Goal: Feedback & Contribution: Contribute content

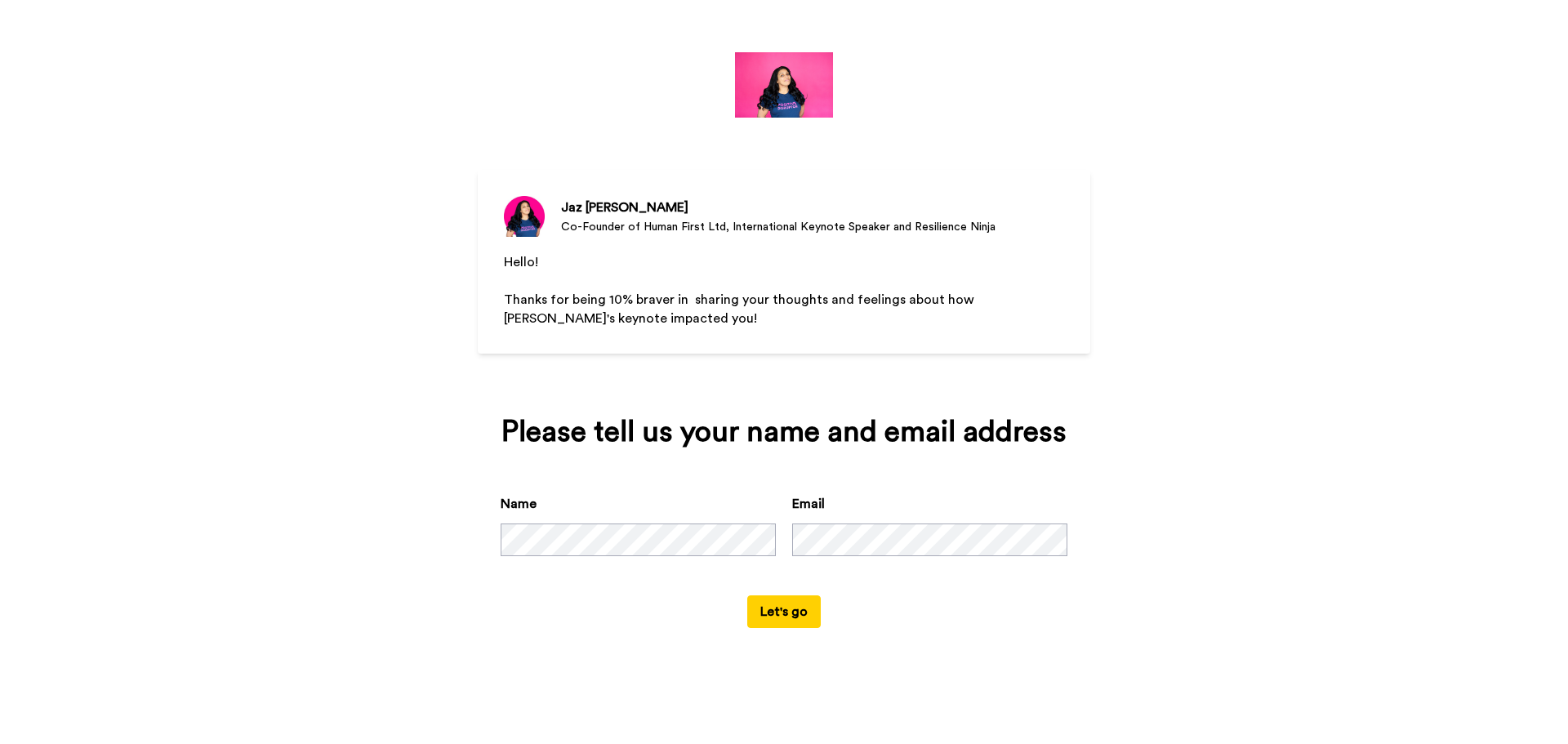
click at [747, 596] on button "Let's go" at bounding box center [784, 612] width 74 height 33
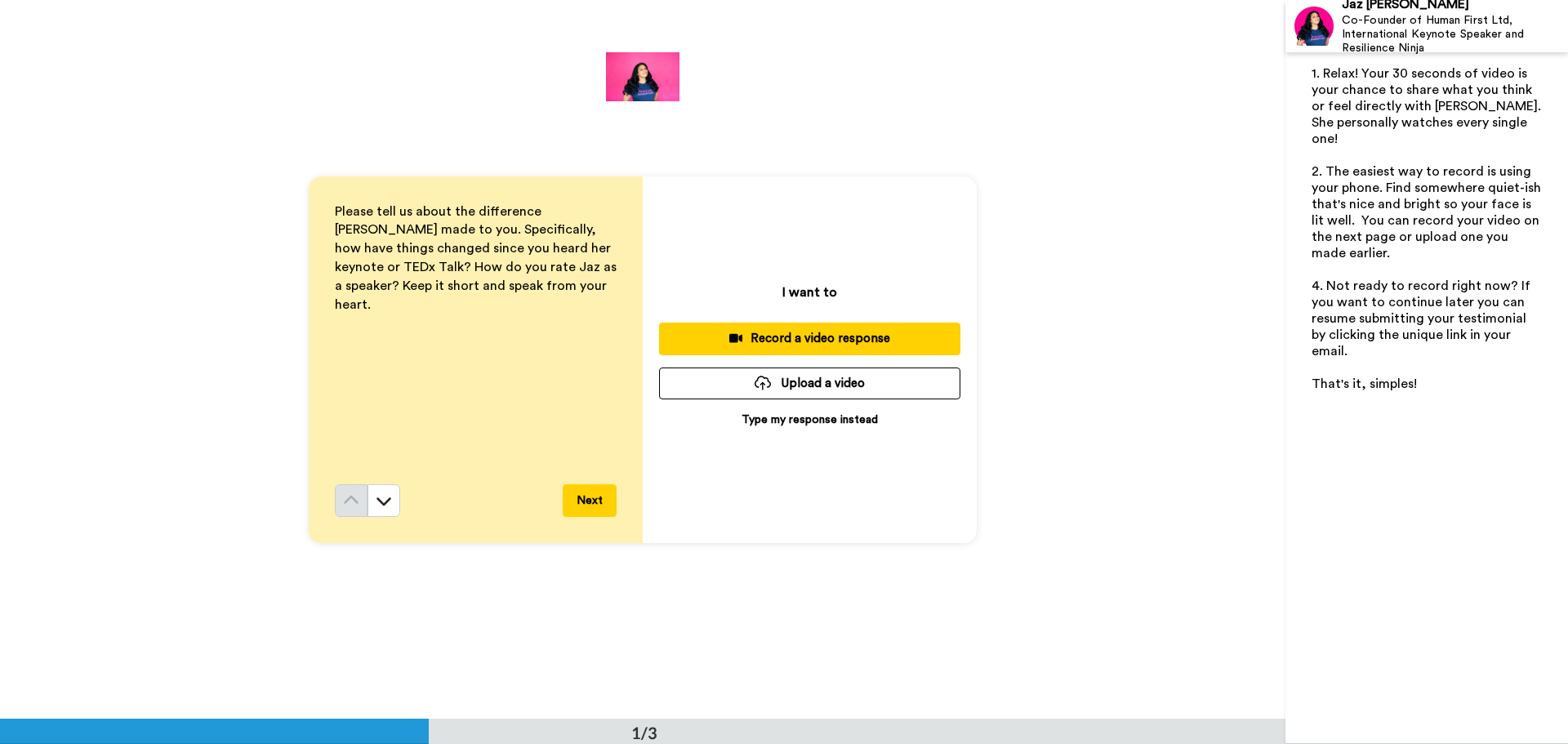
click at [748, 419] on p "Type my response instead" at bounding box center [809, 419] width 137 height 16
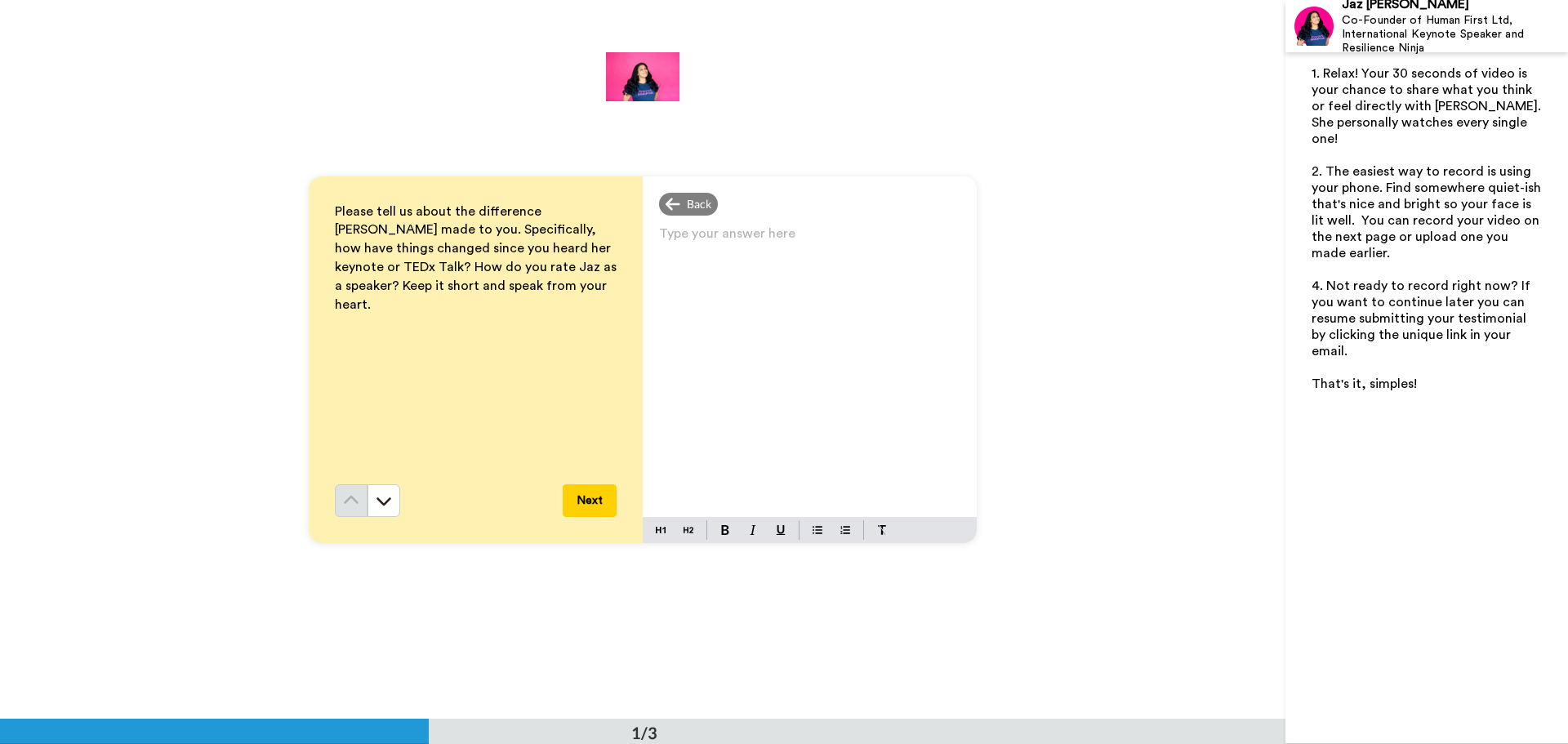
click at [705, 255] on div "Type your answer here ﻿" at bounding box center [809, 370] width 334 height 295
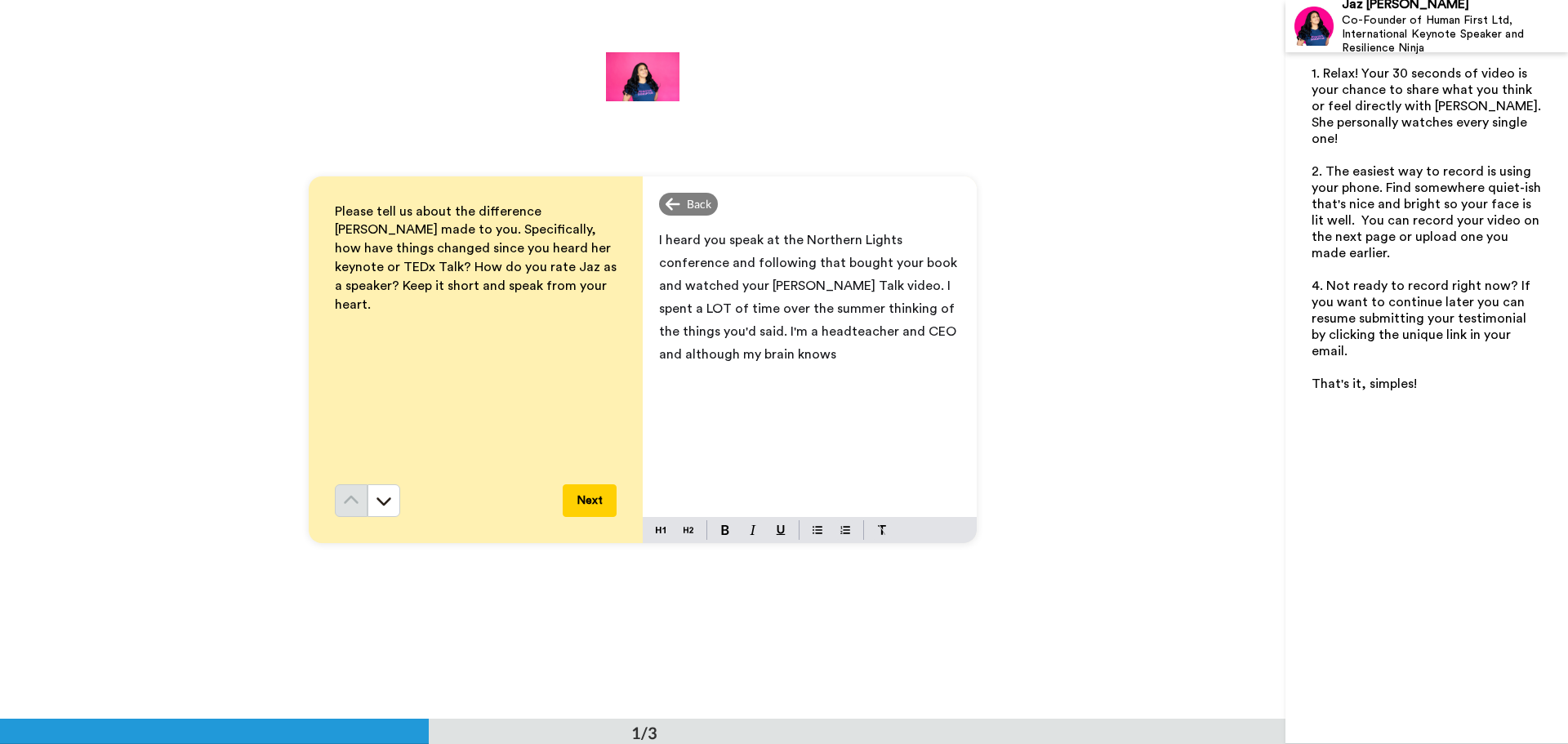
click at [685, 332] on span "I heard you speak at the Northern Lights conference and following that bought y…" at bounding box center [809, 297] width 302 height 127
click at [735, 379] on p "I'm a headteacher and CEO and although my brain knows" at bounding box center [809, 365] width 302 height 46
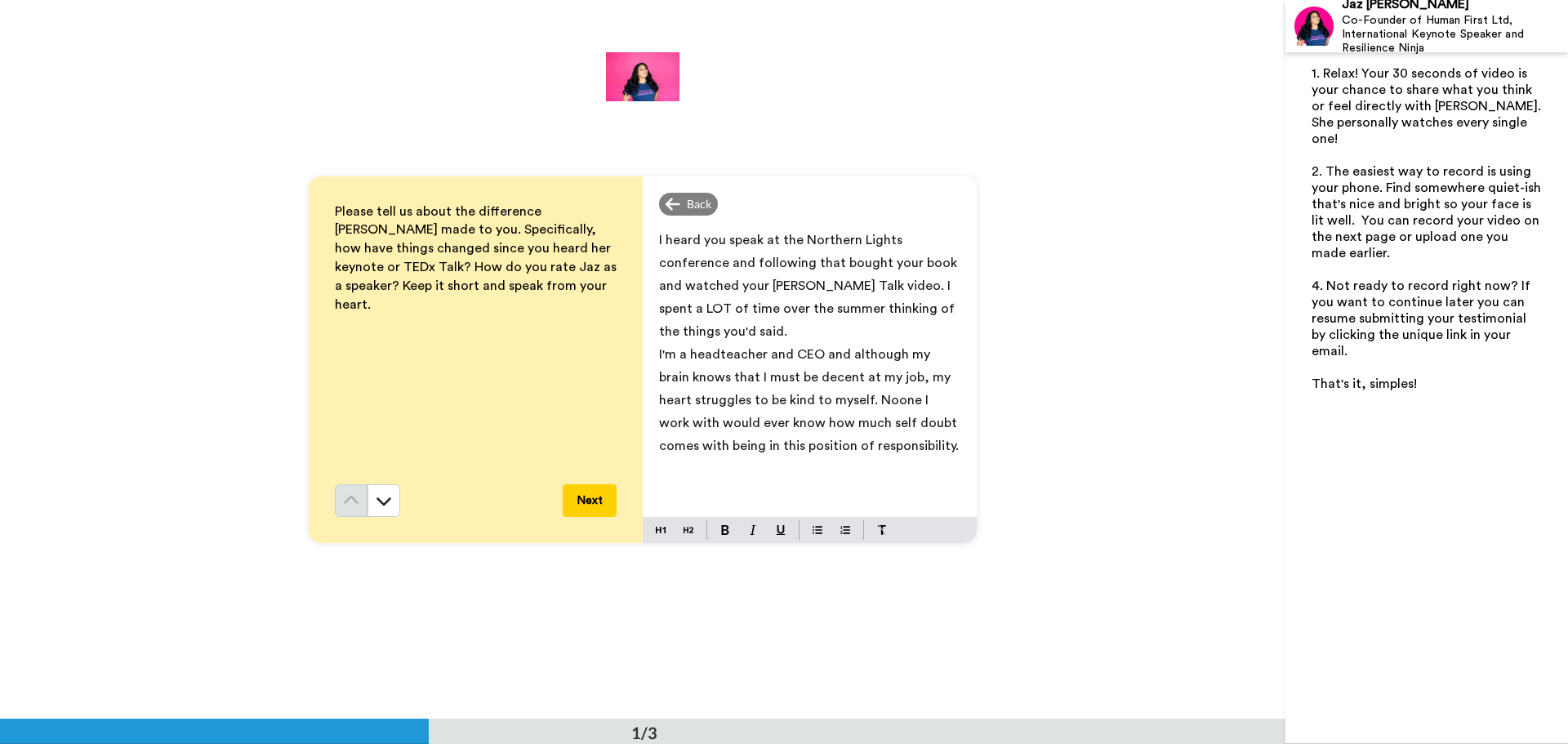
click at [855, 402] on span "I'm a headteacher and CEO and although my brain knows that I must be decent at …" at bounding box center [809, 401] width 302 height 105
click at [905, 444] on p "I'm a headteacher and CEO and although my brain knows that I must be decent at …" at bounding box center [809, 400] width 302 height 114
drag, startPoint x: 904, startPoint y: 467, endPoint x: 895, endPoint y: 470, distance: 9.5
click at [899, 468] on span "When you asked 'are you a success' I stodd up." at bounding box center [799, 468] width 279 height 13
click at [898, 469] on span "When you asked 'are you a success' I stodd up." at bounding box center [799, 468] width 279 height 13
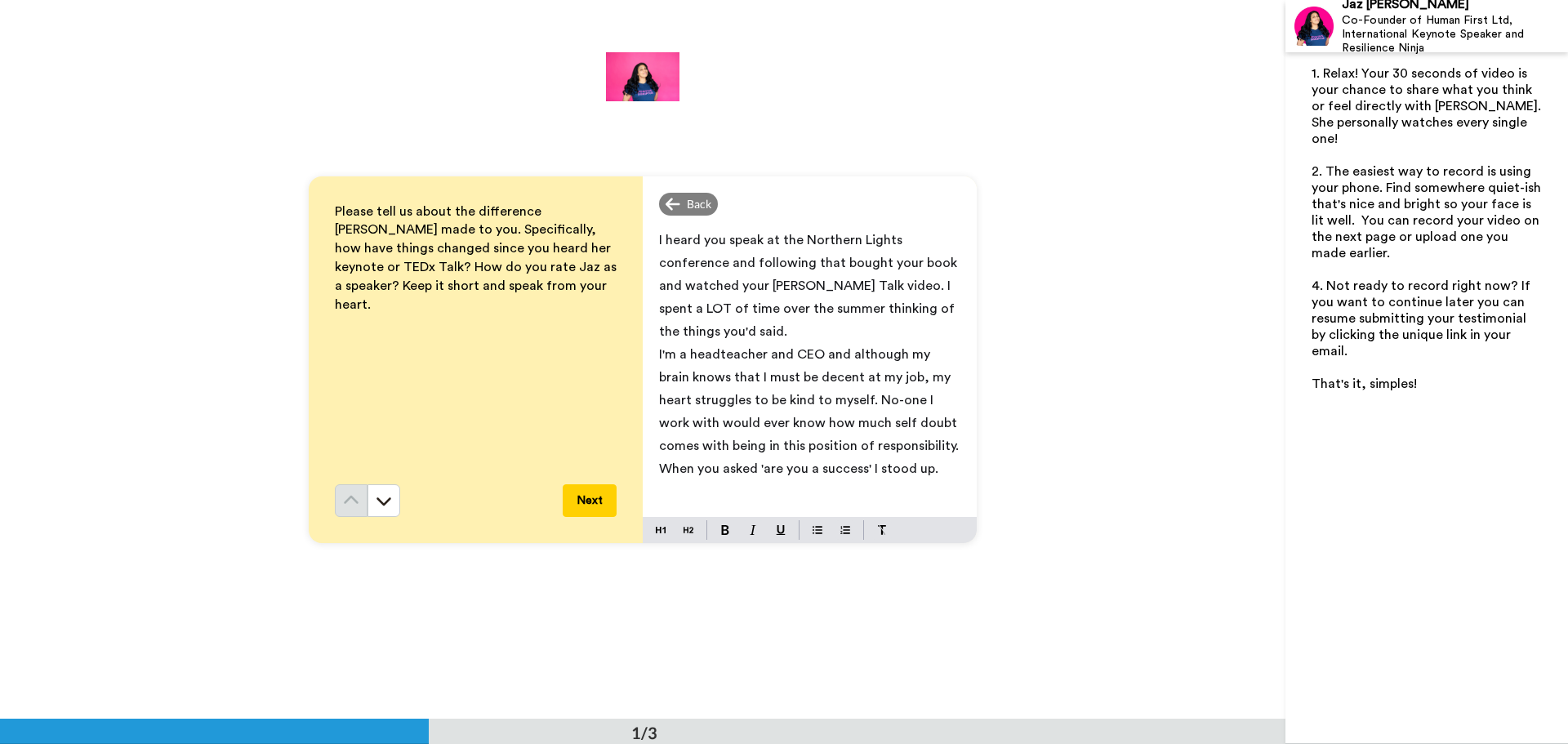
click at [931, 466] on p "When you asked 'are you a success' I stood up." at bounding box center [809, 469] width 302 height 23
click at [724, 264] on span "I heard you speak at the Northern Lights conference and following that bought y…" at bounding box center [809, 286] width 302 height 105
click at [735, 334] on p "I heard you speak at the Northern Lights conference recently and following that…" at bounding box center [809, 286] width 302 height 114
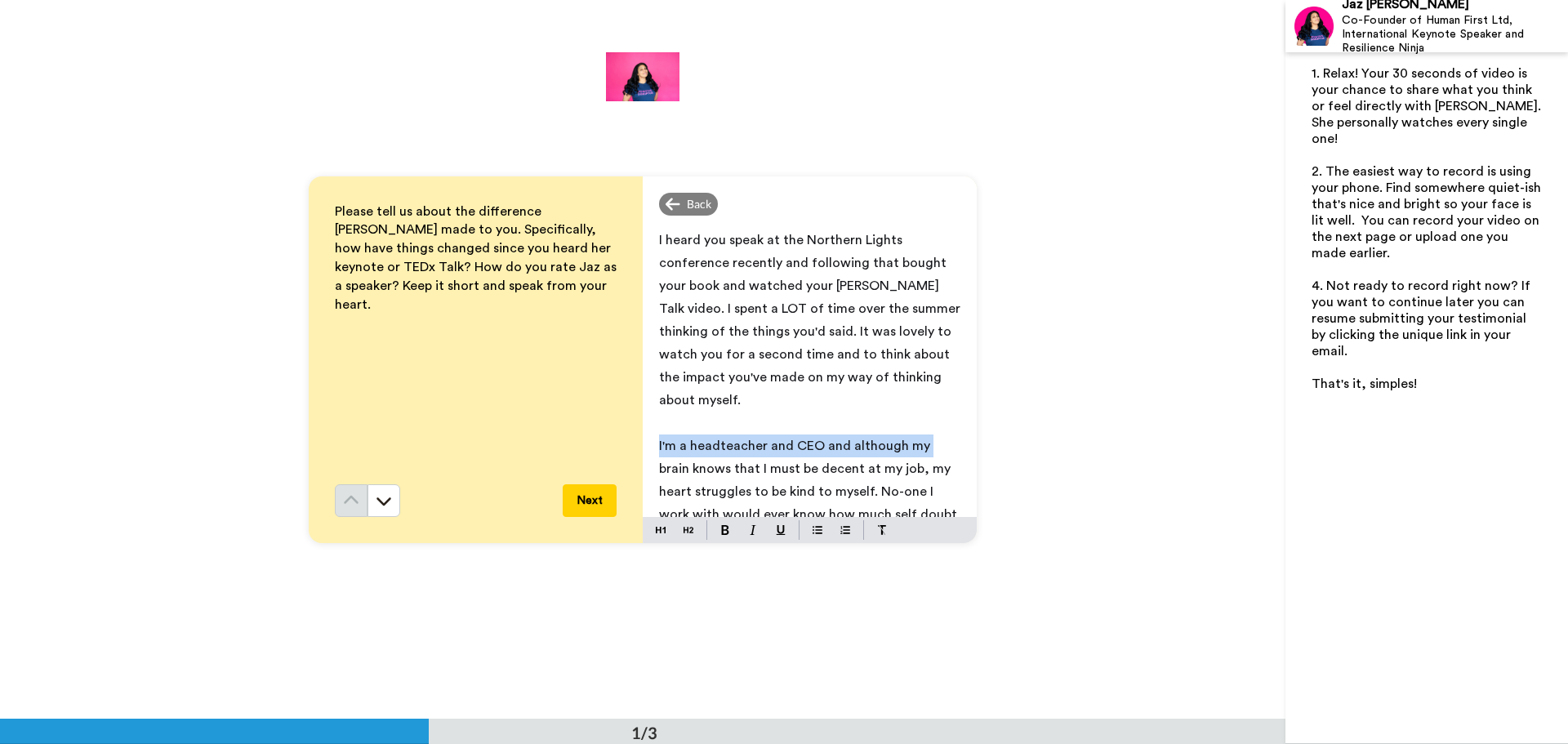
drag, startPoint x: 925, startPoint y: 429, endPoint x: 653, endPoint y: 427, distance: 272.0
click at [653, 427] on div "I heard you speak at the Northern Lights conference recently and following that…" at bounding box center [809, 370] width 334 height 295
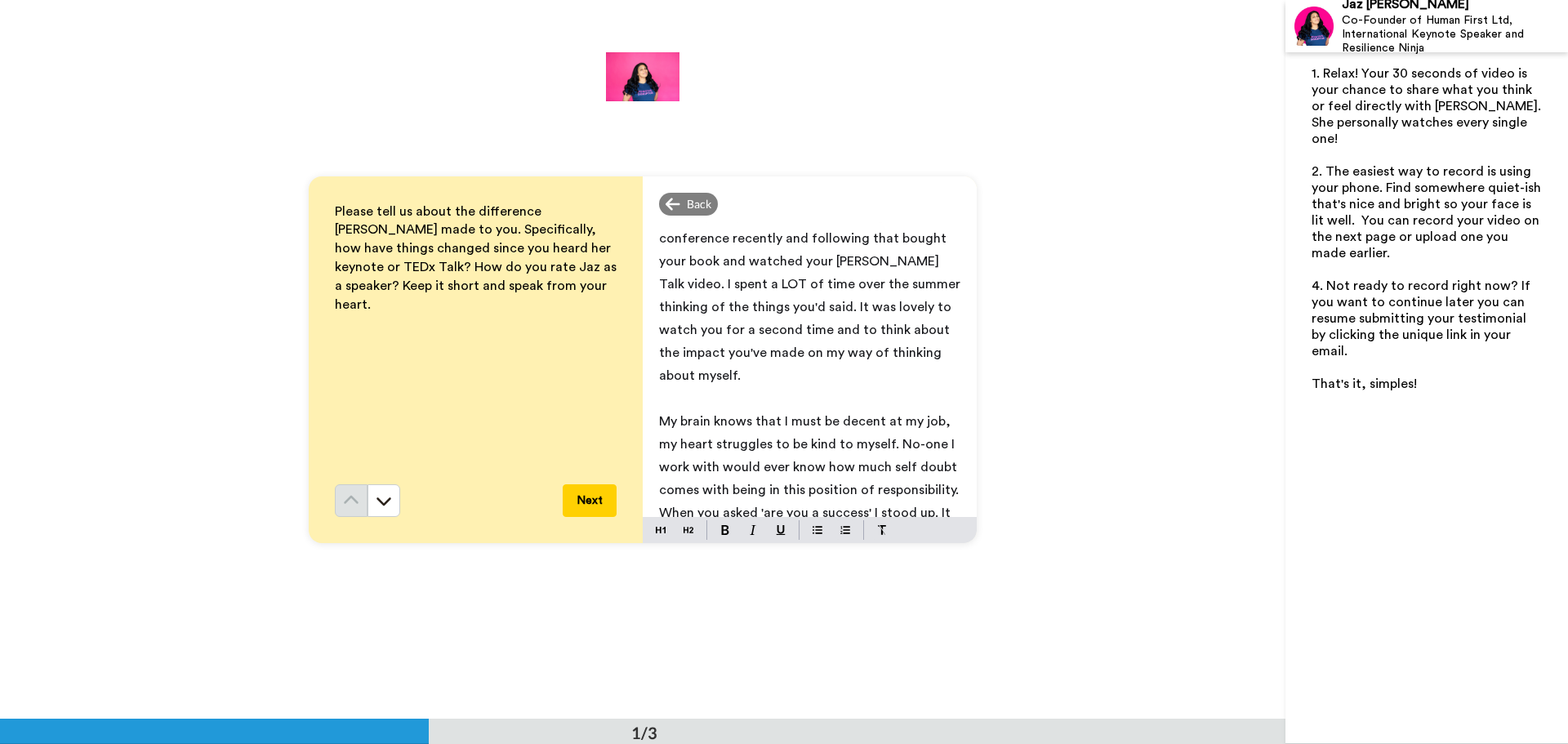
scroll to position [39, 0]
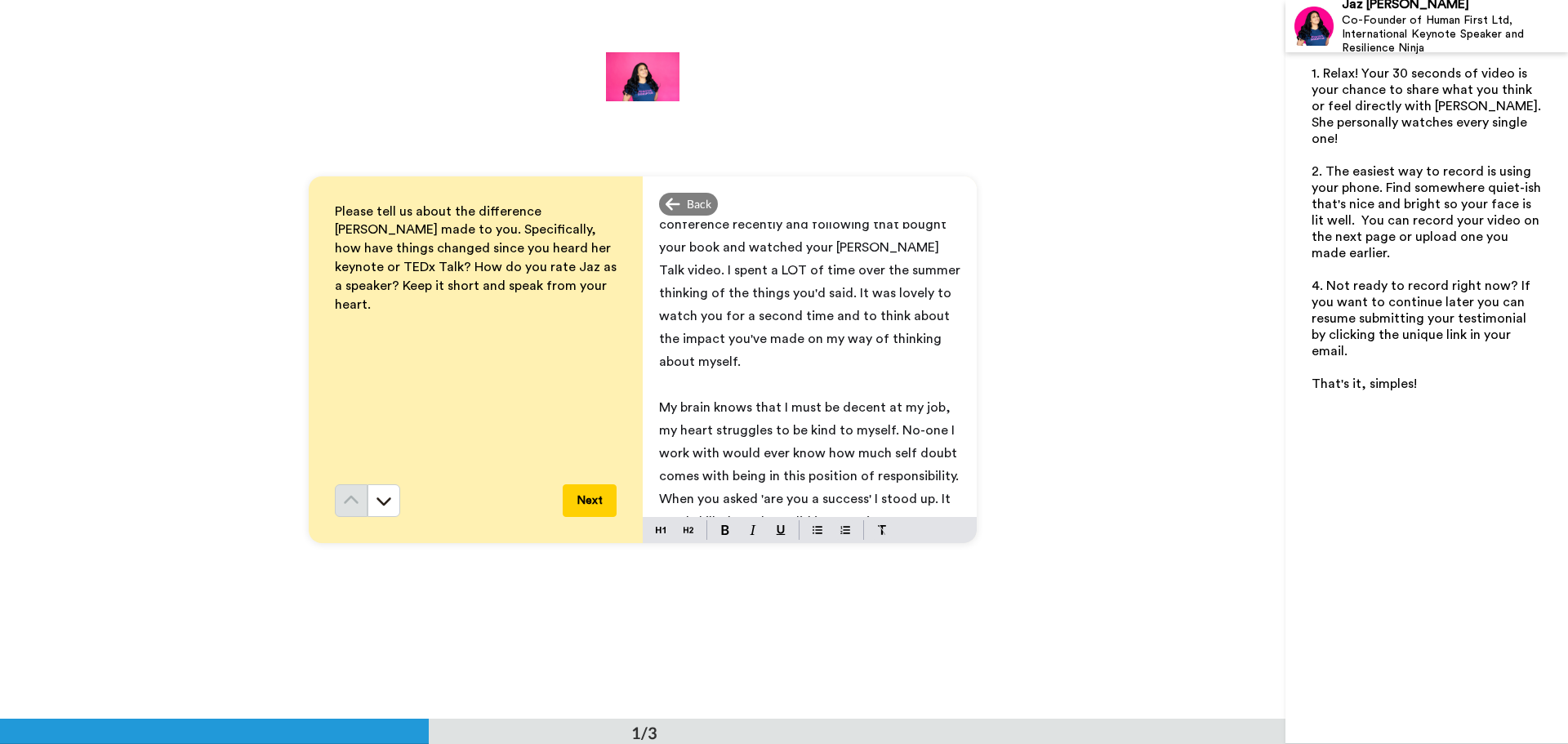
click at [945, 452] on span "My brain knows that I must be decent at my job, my heart struggles to be kind t…" at bounding box center [809, 441] width 302 height 81
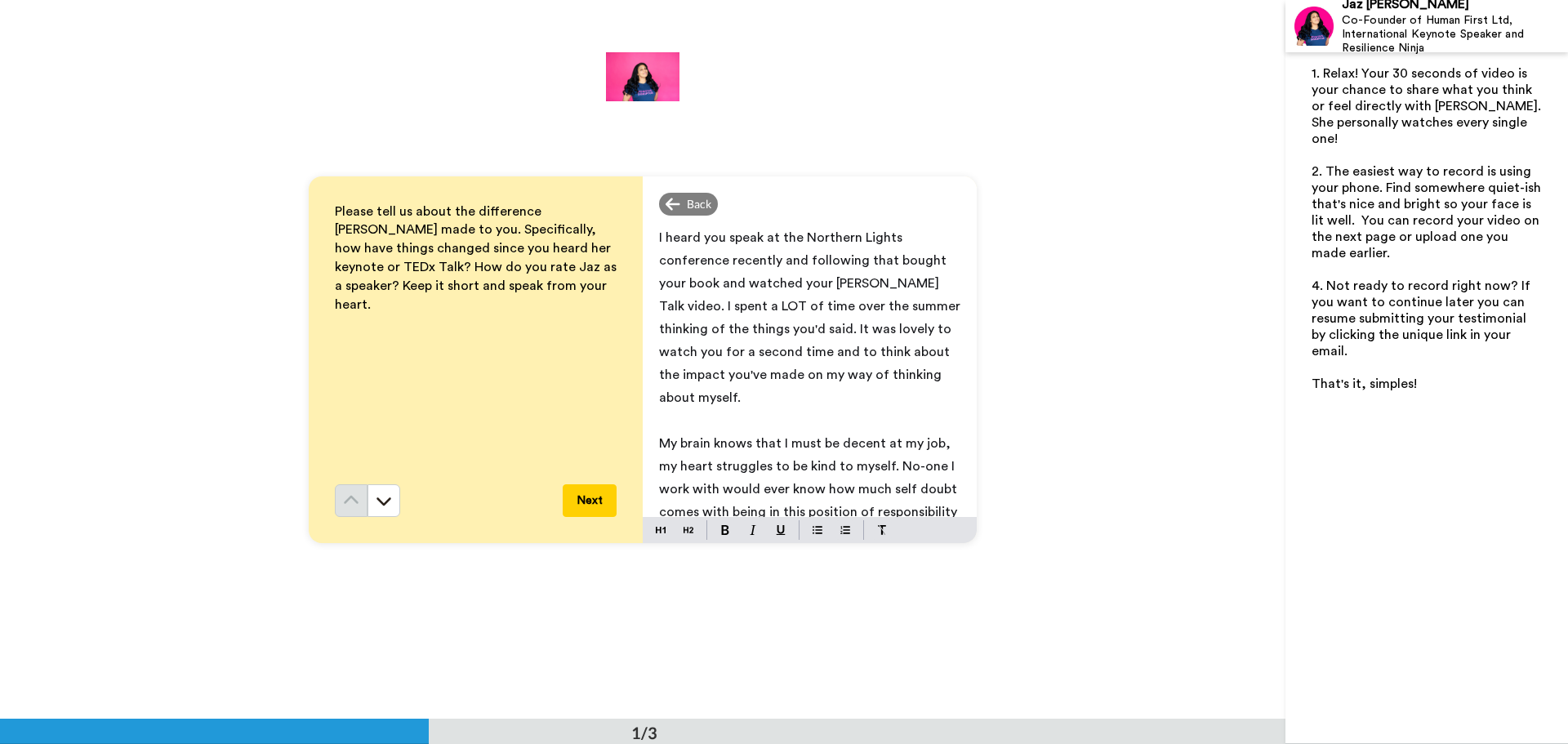
scroll to position [0, 0]
click at [725, 264] on span "I heard you speak at the Northern Lights conference recently and following that…" at bounding box center [811, 320] width 305 height 173
click at [770, 397] on p "I heard you speak at the Northern Lights conference in June/July and following …" at bounding box center [809, 320] width 302 height 183
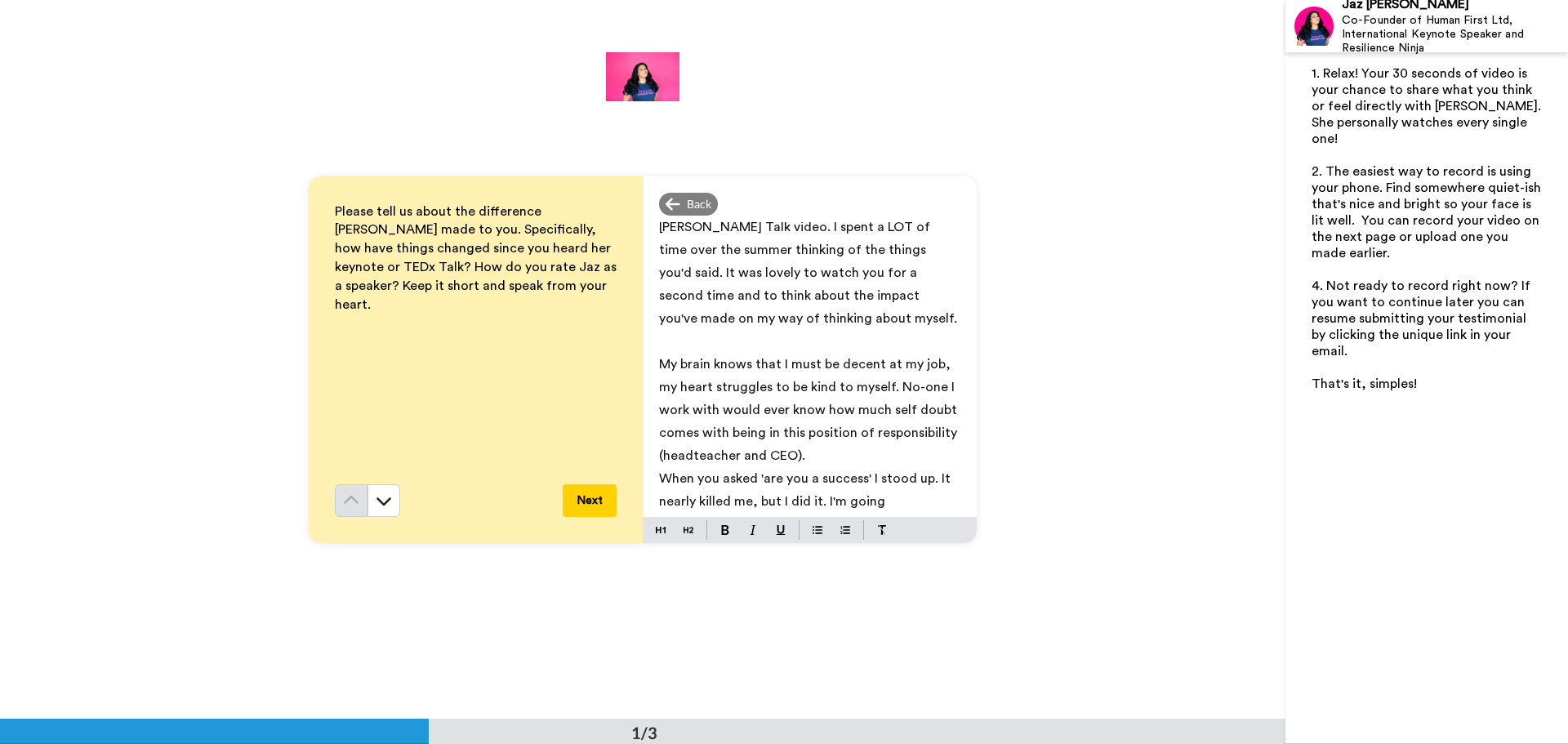
click at [679, 435] on span "My brain knows that I must be decent at my job, my heart struggles to be kind t…" at bounding box center [809, 410] width 302 height 105
click at [728, 436] on span "My brain knows that I must be decent at my job, my heart struggles to be kind t…" at bounding box center [809, 421] width 302 height 127
click at [908, 431] on span "My brain knows that I must be decent at my job, my heart struggles to be kind t…" at bounding box center [809, 421] width 302 height 127
click at [940, 413] on span "My brain knows that I must be decent at my job, my heart struggles to be kind t…" at bounding box center [809, 399] width 302 height 81
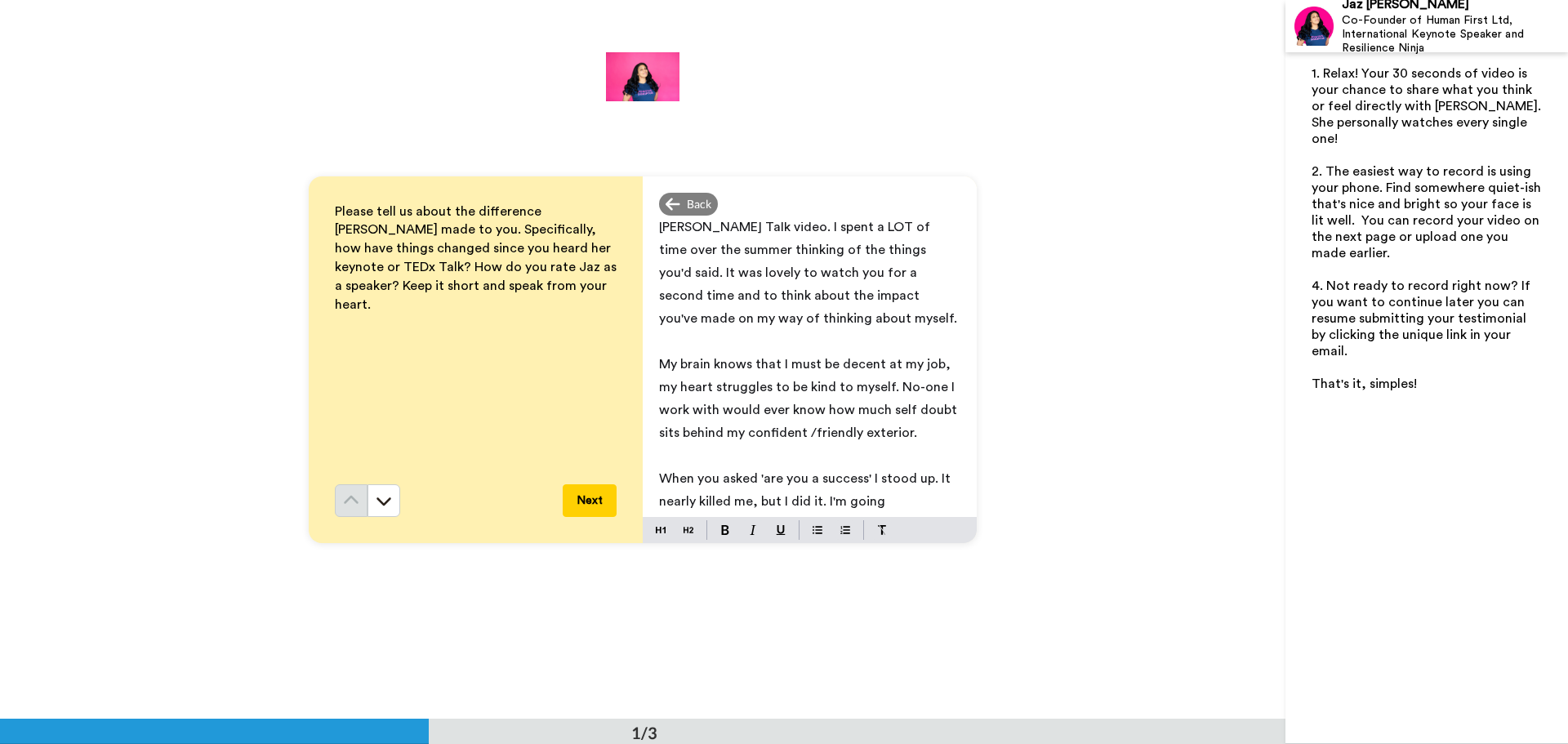
click at [792, 363] on span "My brain knows that I must be decent at my job, my heart struggles to be kind t…" at bounding box center [809, 399] width 302 height 81
click at [861, 388] on span "My brain knows that I am good at at my job, my heart struggles to be kind to my…" at bounding box center [809, 399] width 302 height 81
click at [815, 410] on span "My brain knows that I am good at at my job, my heart struggles with self doubt.…" at bounding box center [804, 399] width 292 height 81
click at [829, 414] on span "My brain knows that I am good at at my job, my heart struggles with self doubt.…" at bounding box center [804, 399] width 292 height 81
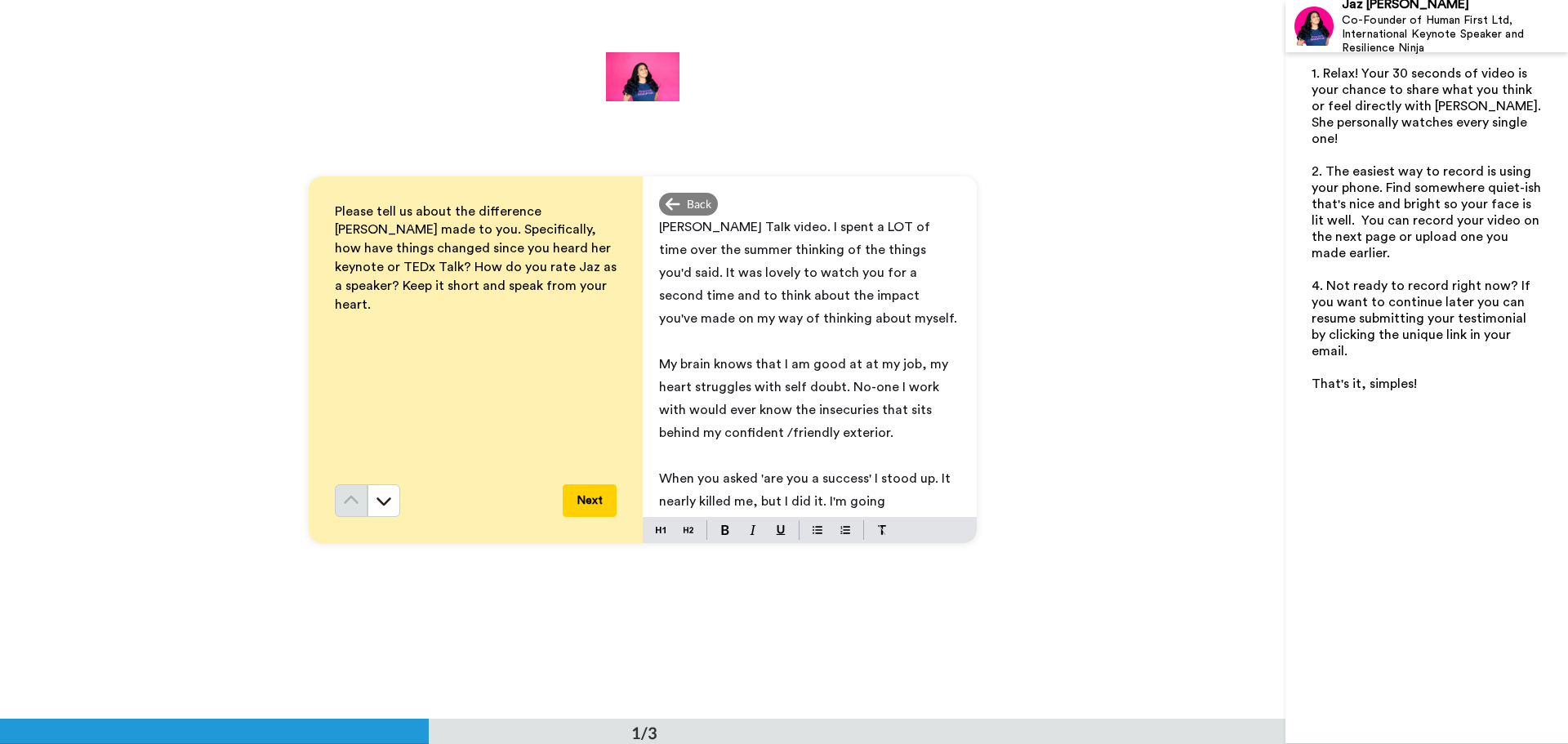
drag, startPoint x: 829, startPoint y: 414, endPoint x: 816, endPoint y: 418, distance: 13.6
click at [816, 425] on p "My brain knows that I am good at at my job, my heart struggles with self doubt.…" at bounding box center [809, 399] width 302 height 91
click at [820, 408] on span "My brain knows that I am good at at my job, my heart struggles with self doubt.…" at bounding box center [804, 399] width 292 height 81
click at [924, 409] on span "My brain knows that I am good at at my job, my heart struggles with self doubt.…" at bounding box center [804, 399] width 292 height 81
click at [706, 435] on span "My brain knows that I am good at at my job, my heart struggles with self doubt.…" at bounding box center [804, 399] width 292 height 81
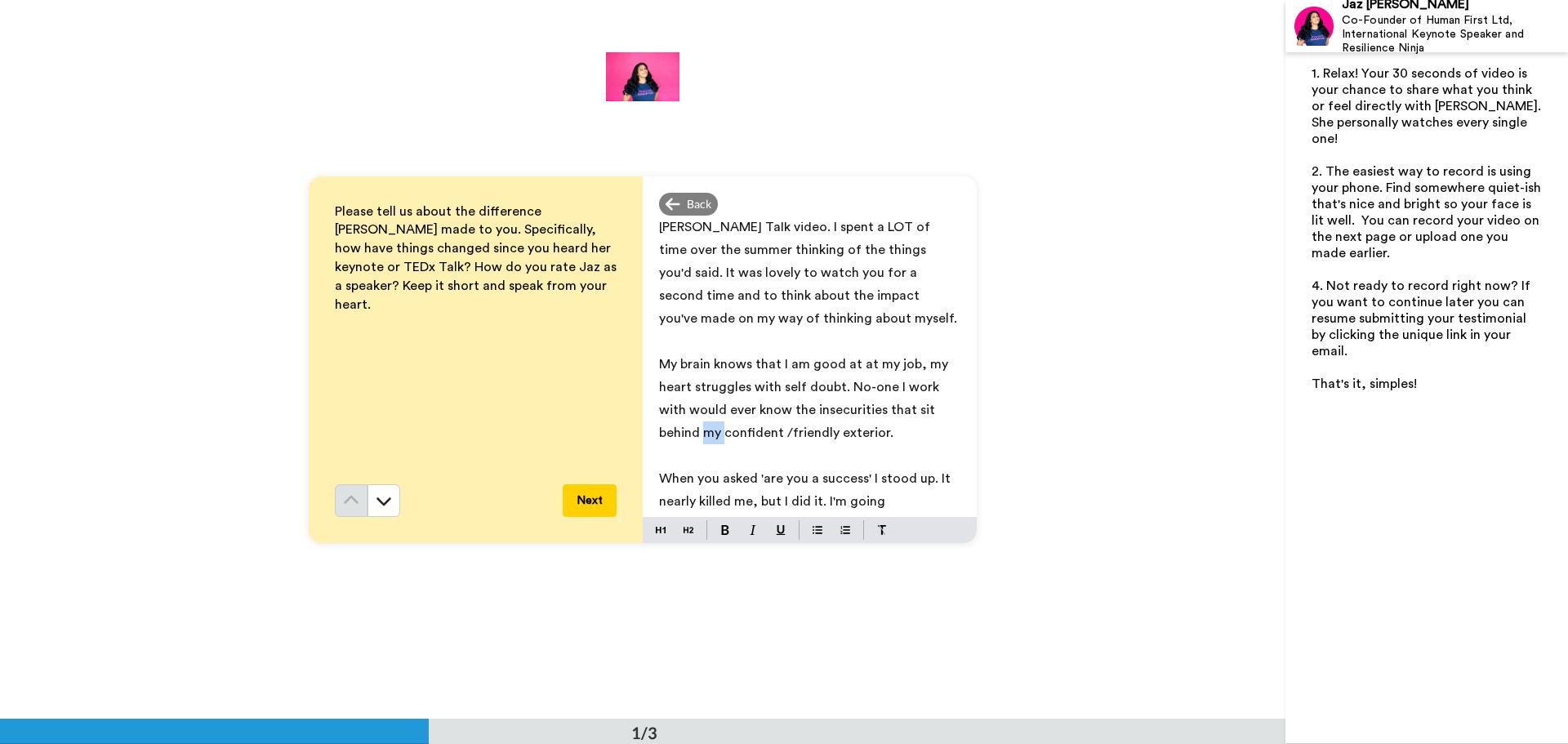
click at [706, 435] on span "My brain knows that I am good at at my job, my heart struggles with self doubt.…" at bounding box center [804, 399] width 292 height 81
drag, startPoint x: 864, startPoint y: 476, endPoint x: 872, endPoint y: 477, distance: 8.1
click at [866, 477] on span "When you asked 'are you a success' I stood up. It nearly killed me, but I did i…" at bounding box center [806, 487] width 295 height 36
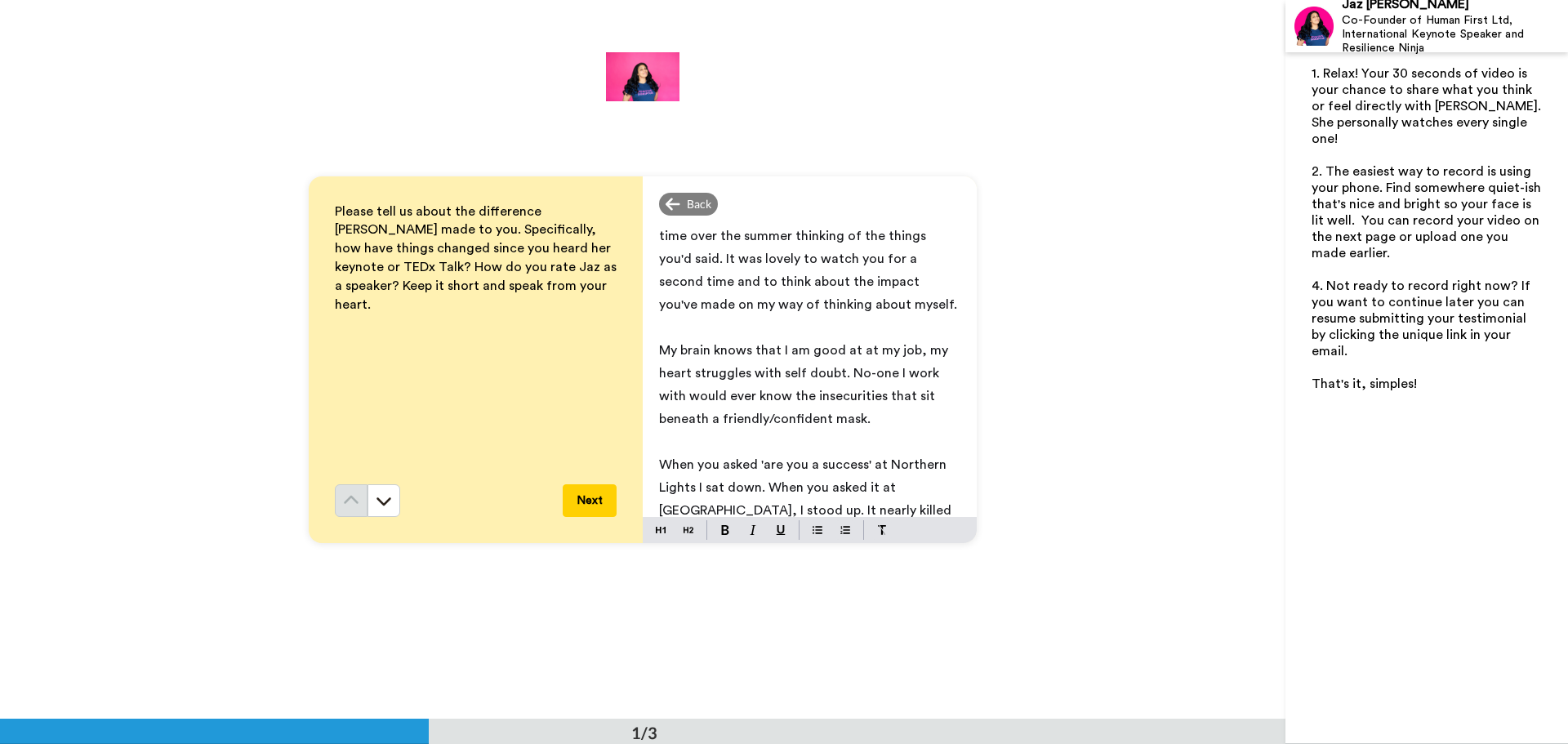
scroll to position [118, 0]
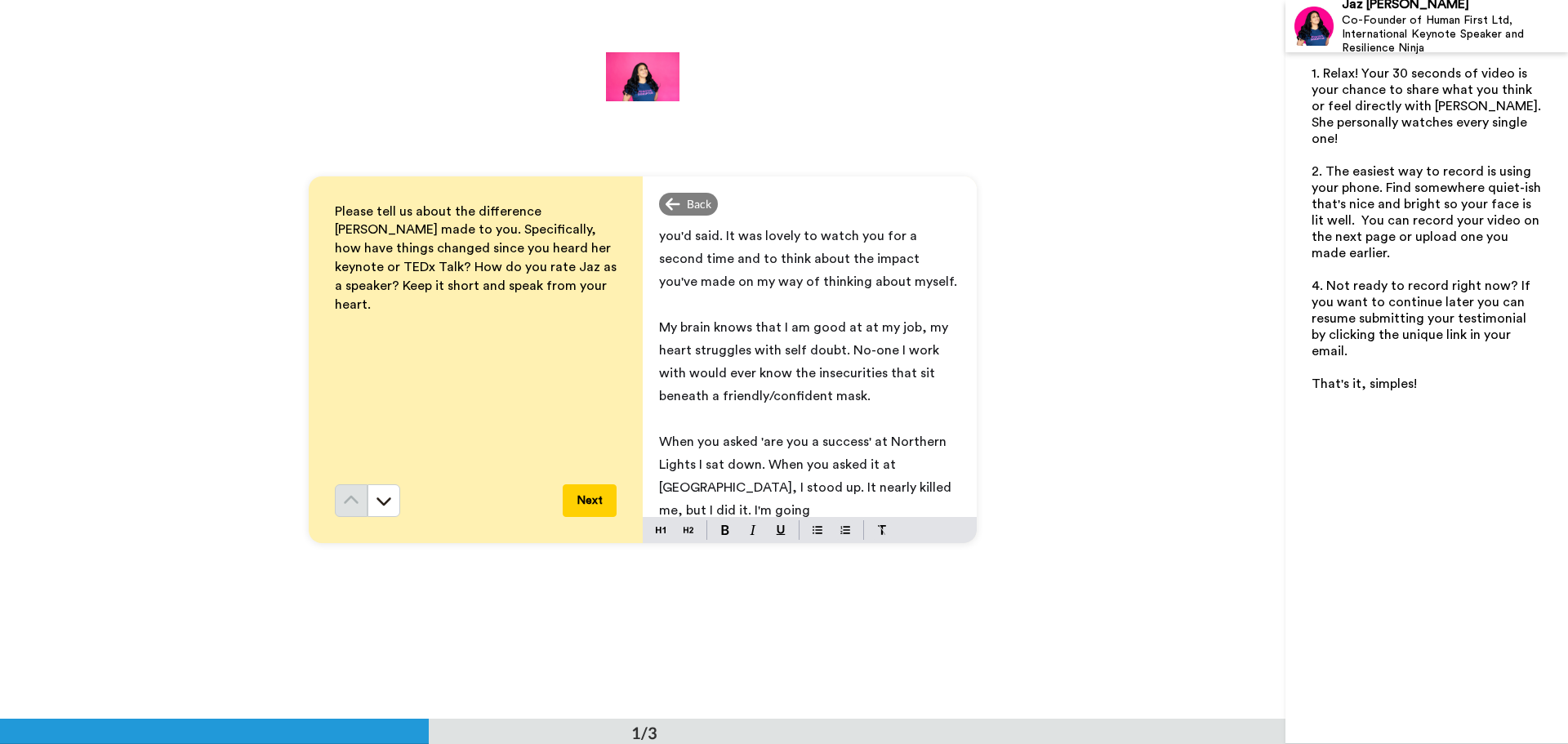
click at [797, 502] on p "When you asked 'are you a success' at Northern Lights I sat down. When you aske…" at bounding box center [809, 476] width 302 height 91
click at [933, 467] on span "When you asked 'are you a success' at Northern Lights I sat down. When you aske…" at bounding box center [806, 476] width 296 height 81
click at [770, 507] on p "When you asked 'are you a success' at Northern Lights I sat down. When you aske…" at bounding box center [809, 476] width 302 height 91
click at [709, 466] on span "When you asked 'are you a success' at Northern Lights I sat down. When you aske…" at bounding box center [804, 465] width 291 height 59
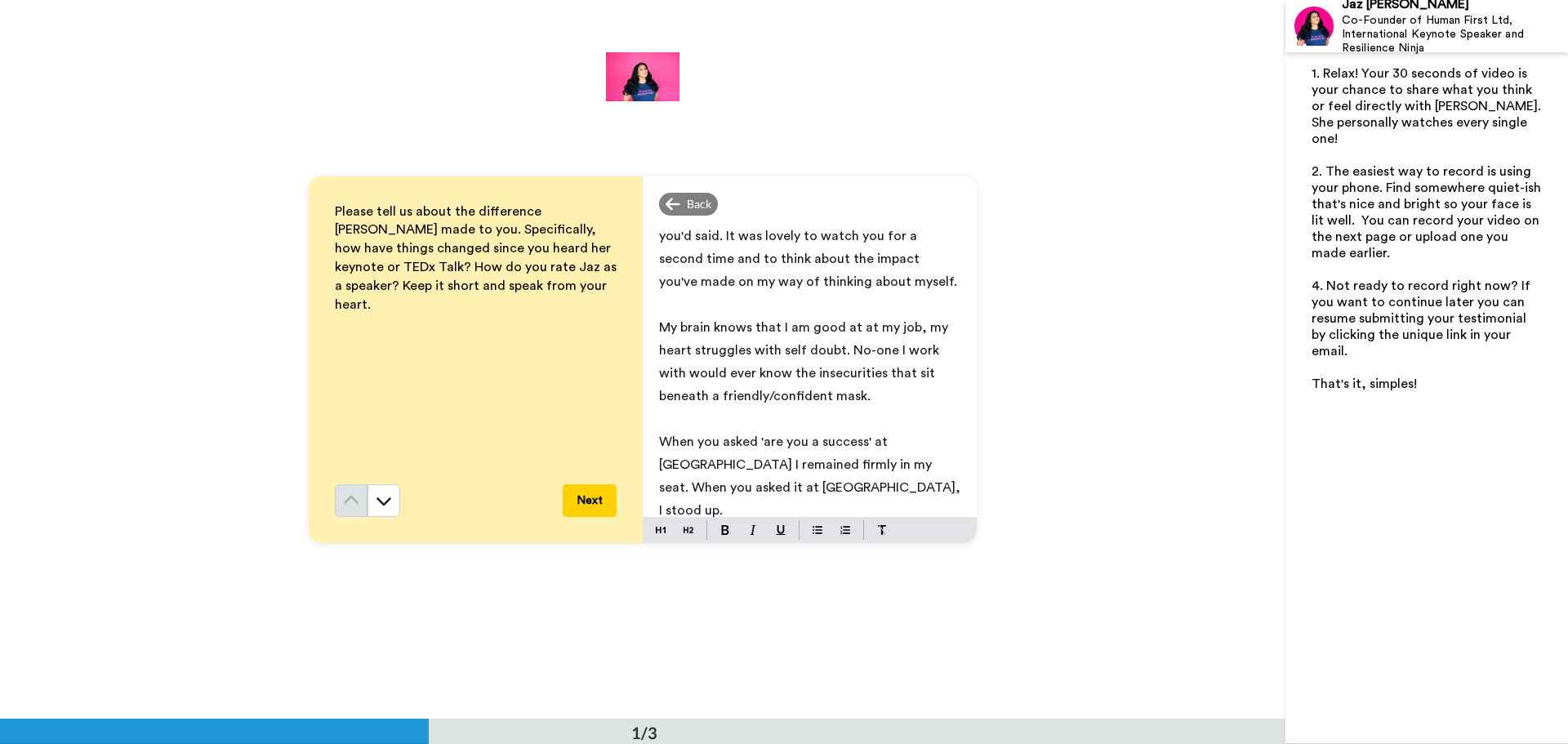
scroll to position [176, 0]
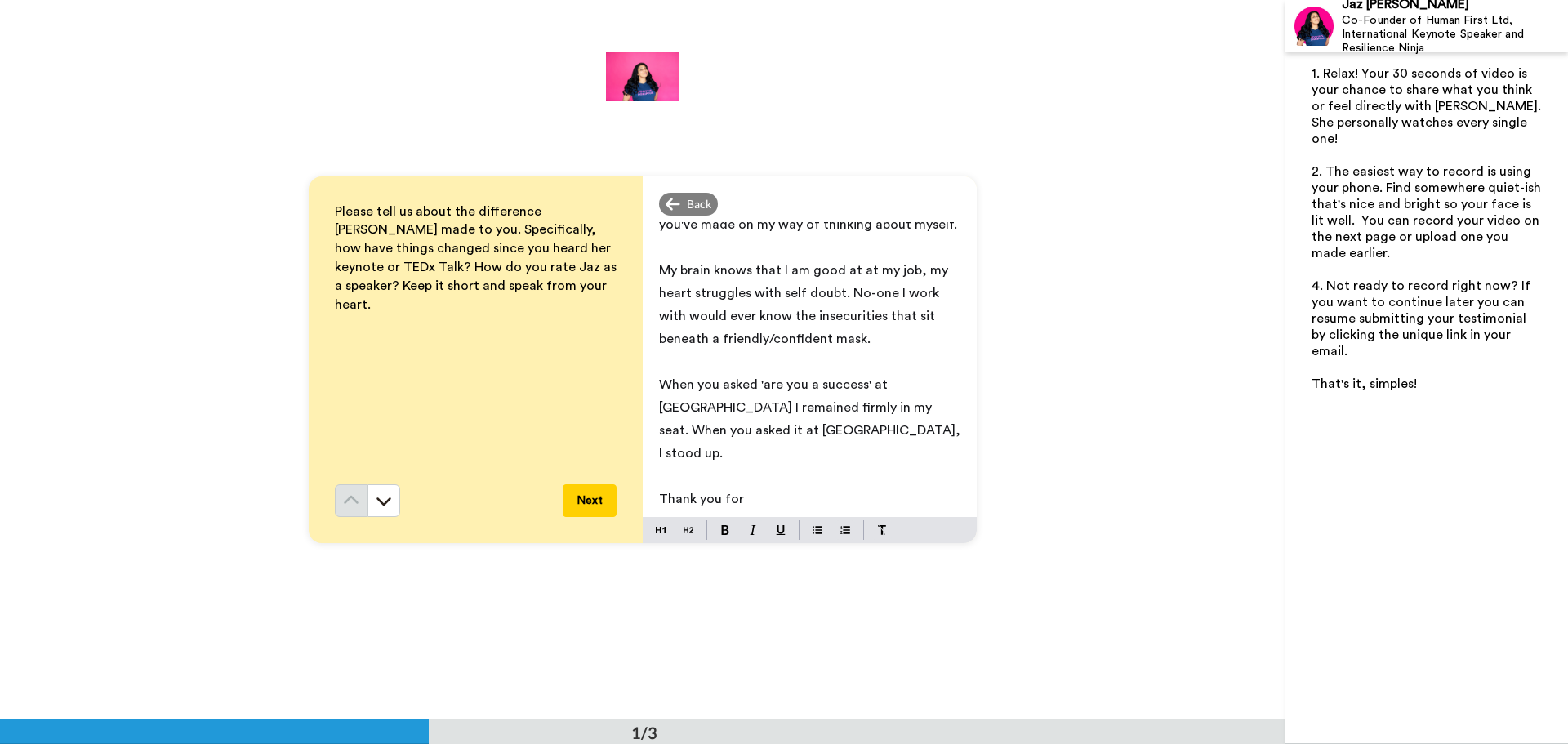
drag, startPoint x: 746, startPoint y: 476, endPoint x: 652, endPoint y: 476, distance: 94.0
click at [652, 476] on div "I heard you speak at the Northern Lights conference in June/July and following …" at bounding box center [809, 370] width 334 height 295
click at [806, 454] on span "When you asked 'are you a success' at [GEOGRAPHIC_DATA] I remained firmly in my…" at bounding box center [811, 431] width 305 height 105
click at [806, 452] on span "When you asked 'are you a success' at [GEOGRAPHIC_DATA] I remained firmly in my…" at bounding box center [811, 431] width 305 height 105
click at [803, 510] on p "﻿" at bounding box center [809, 522] width 302 height 23
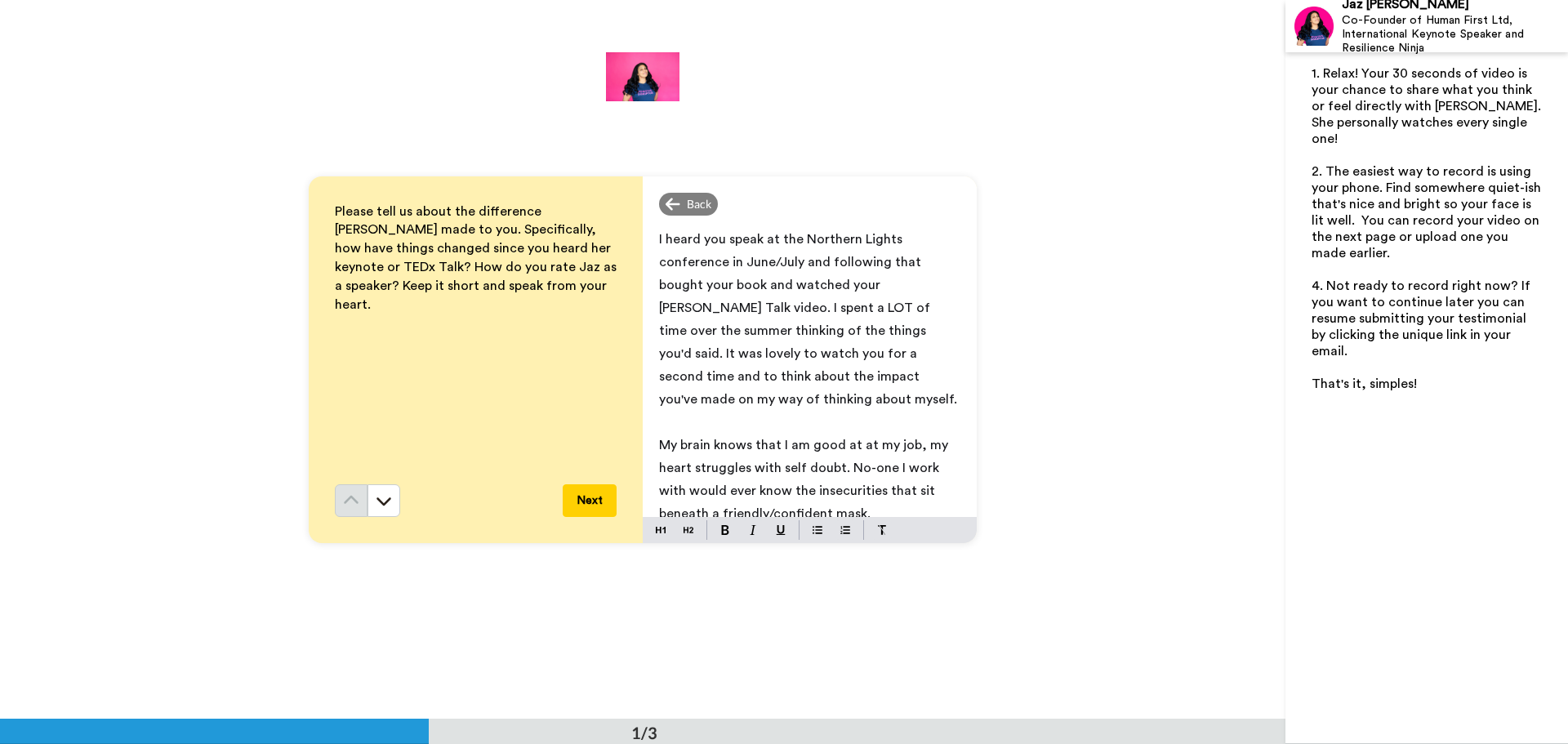
scroll to position [0, 0]
click at [765, 395] on p "I heard you speak at the Northern Lights conference in June/July and following …" at bounding box center [809, 320] width 302 height 183
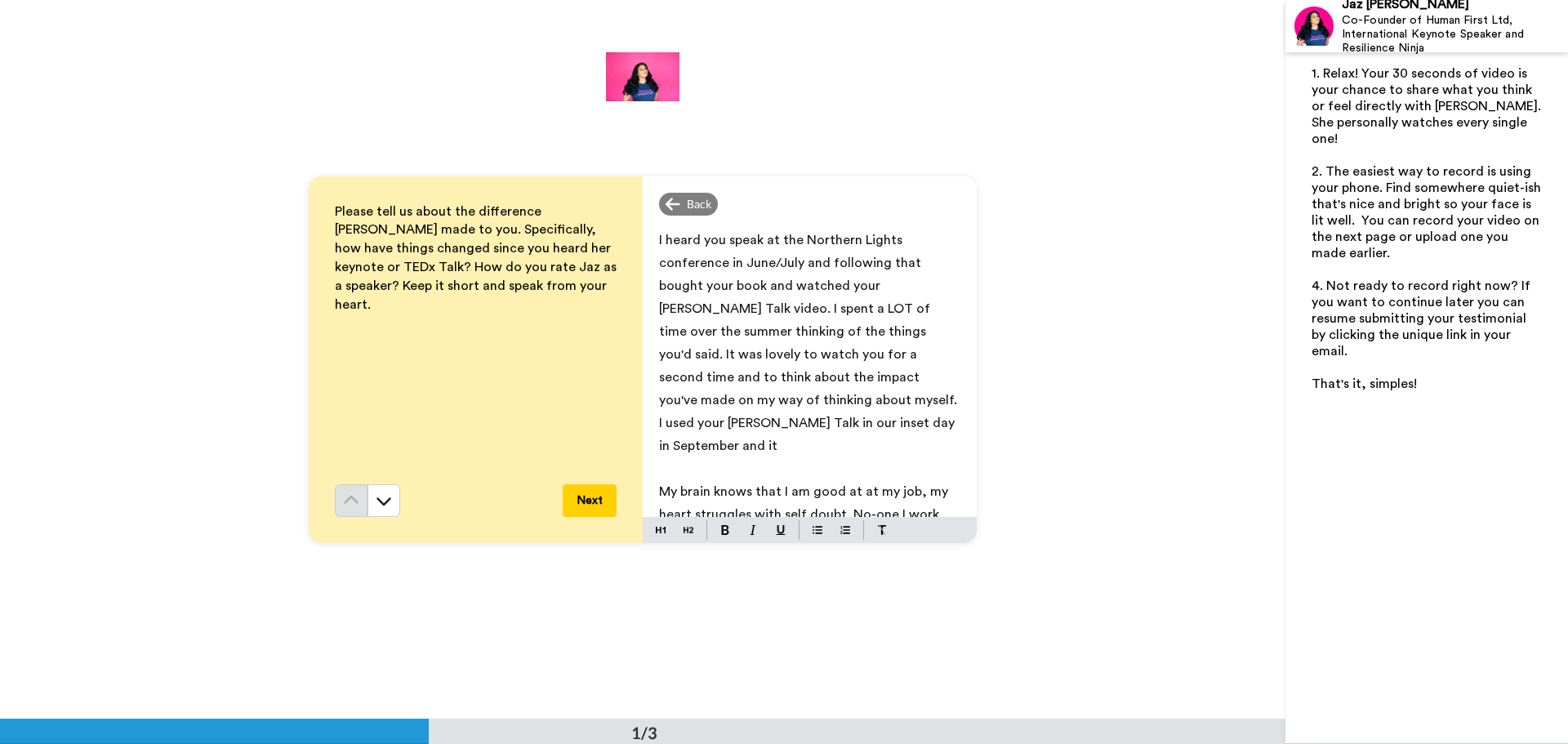
click at [807, 422] on p "I heard you speak at the Northern Lights conference in June/July and following …" at bounding box center [809, 343] width 302 height 229
drag, startPoint x: 935, startPoint y: 420, endPoint x: 760, endPoint y: 428, distance: 175.2
click at [760, 428] on p "I heard you speak at the Northern Lights conference in June/July and following …" at bounding box center [809, 343] width 302 height 229
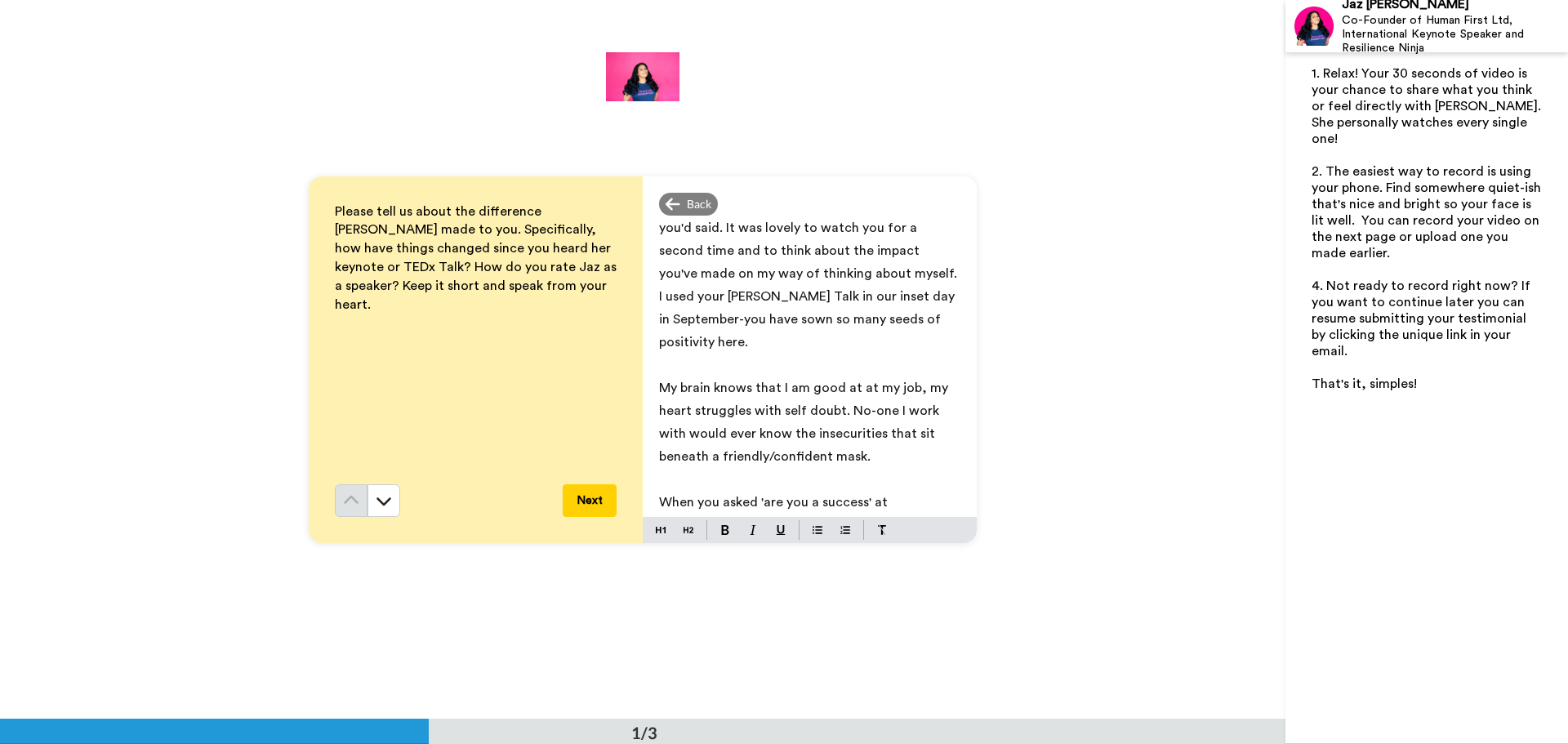
scroll to position [163, 0]
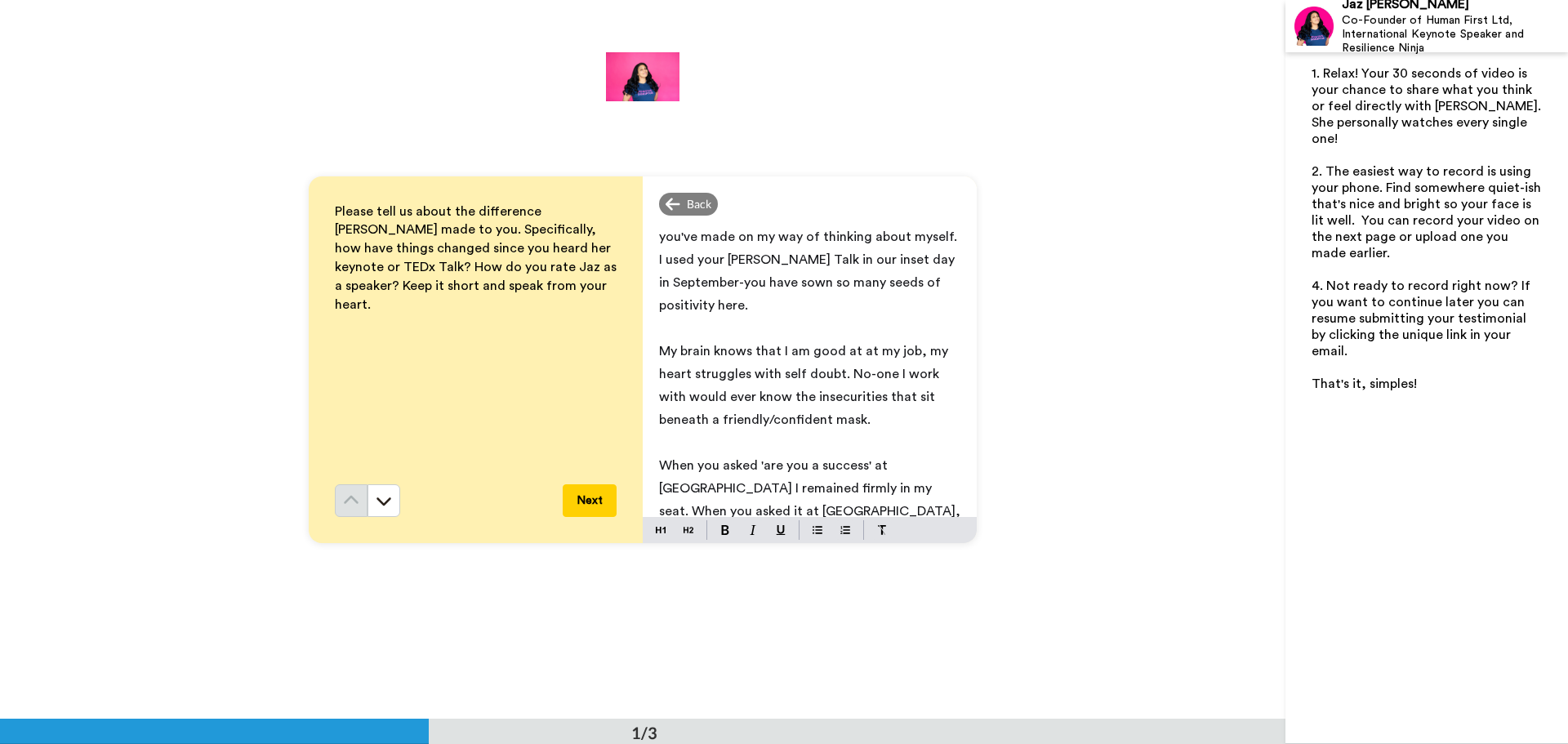
click at [659, 459] on span "When you asked 'are you a success' at [GEOGRAPHIC_DATA] I remained firmly in my…" at bounding box center [811, 511] width 305 height 105
click at [672, 349] on span "My brain knows that I am good at at my job, my heart struggles with self doubt.…" at bounding box center [804, 385] width 292 height 81
click at [678, 436] on span "When you asked 'are you a success' at [GEOGRAPHIC_DATA] I remained firmly in my…" at bounding box center [811, 488] width 305 height 105
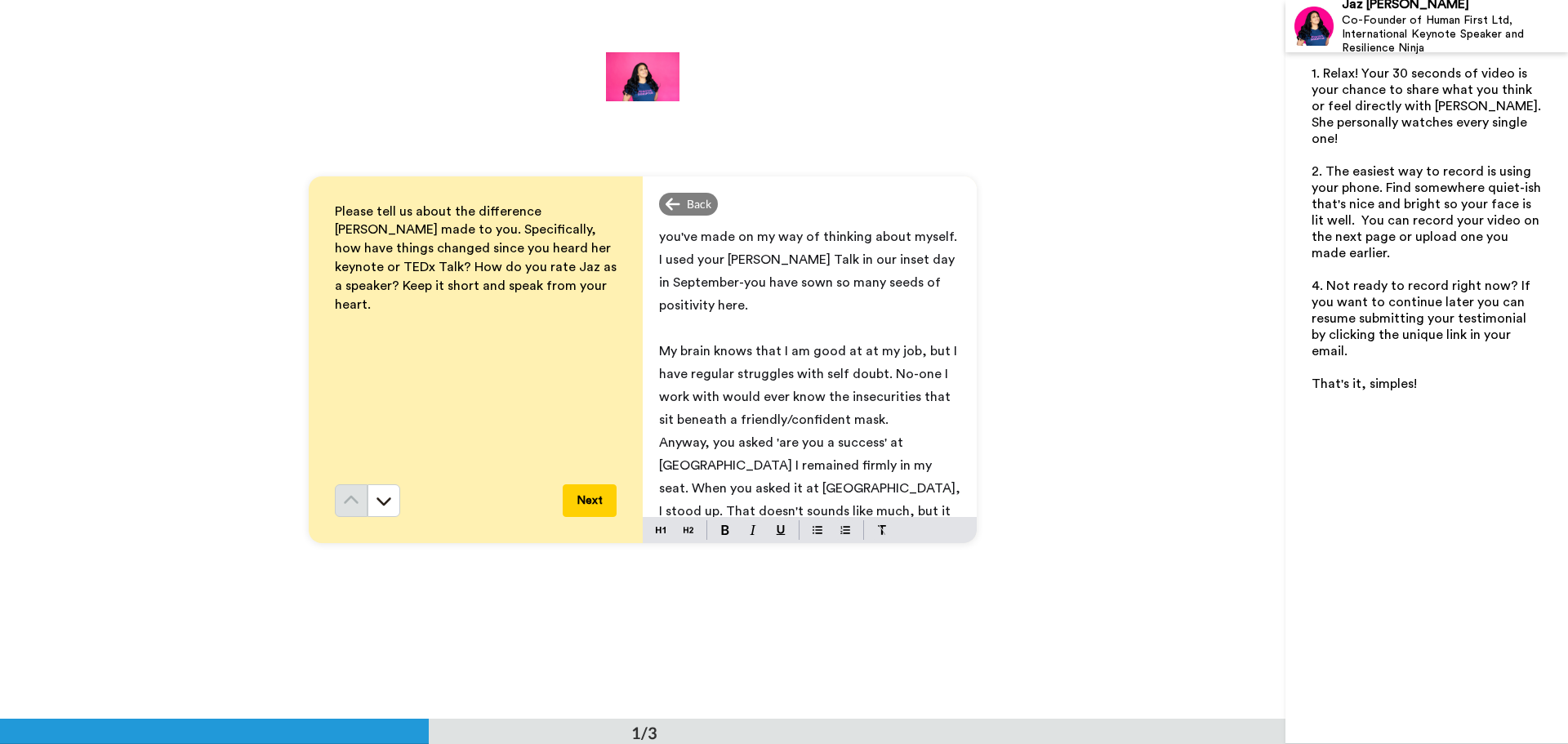
click at [924, 441] on p "Anyway, you asked 'are you a success' at [GEOGRAPHIC_DATA] I remained firmly in…" at bounding box center [809, 488] width 302 height 114
click at [894, 492] on span "Anyway, you asked 'are you a success' at [GEOGRAPHIC_DATA] I remained firmly in…" at bounding box center [807, 510] width 297 height 150
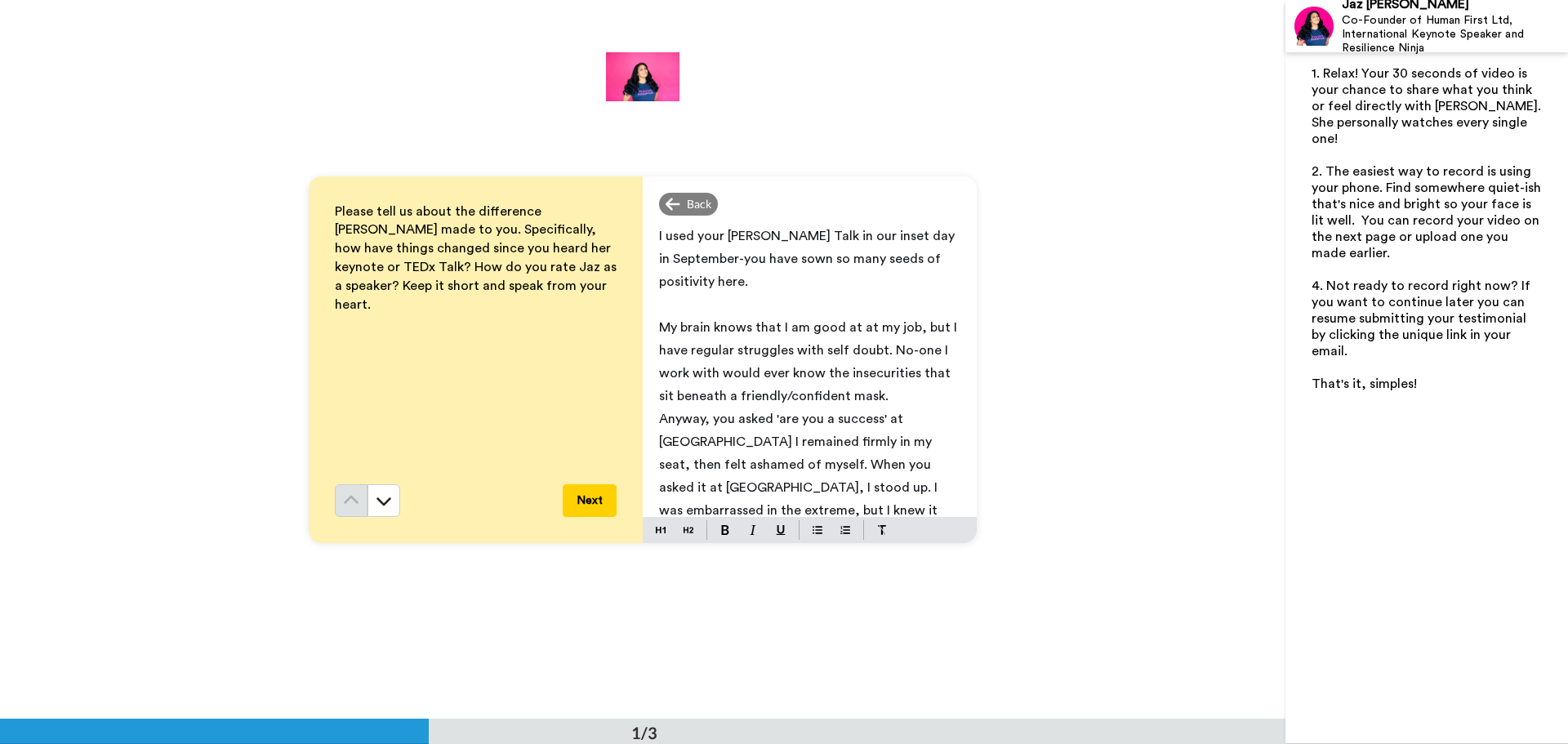
click at [864, 469] on span "Anyway, you asked 'are you a success' at [GEOGRAPHIC_DATA] I remained firmly in…" at bounding box center [800, 475] width 281 height 127
click at [935, 489] on p "Anyway, you asked 'are you a success' at [GEOGRAPHIC_DATA] I remained firmly in…" at bounding box center [809, 475] width 302 height 137
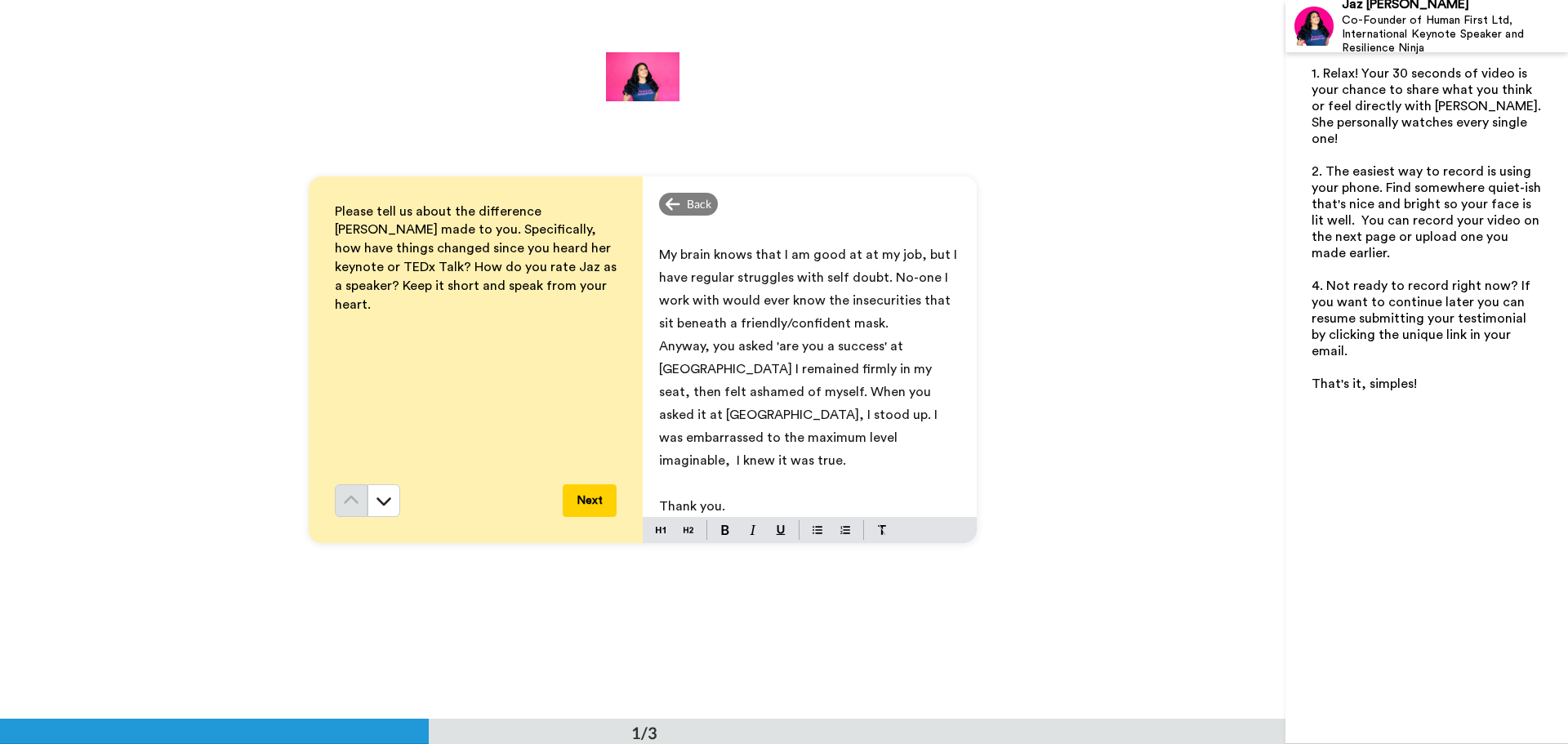
scroll to position [231, 0]
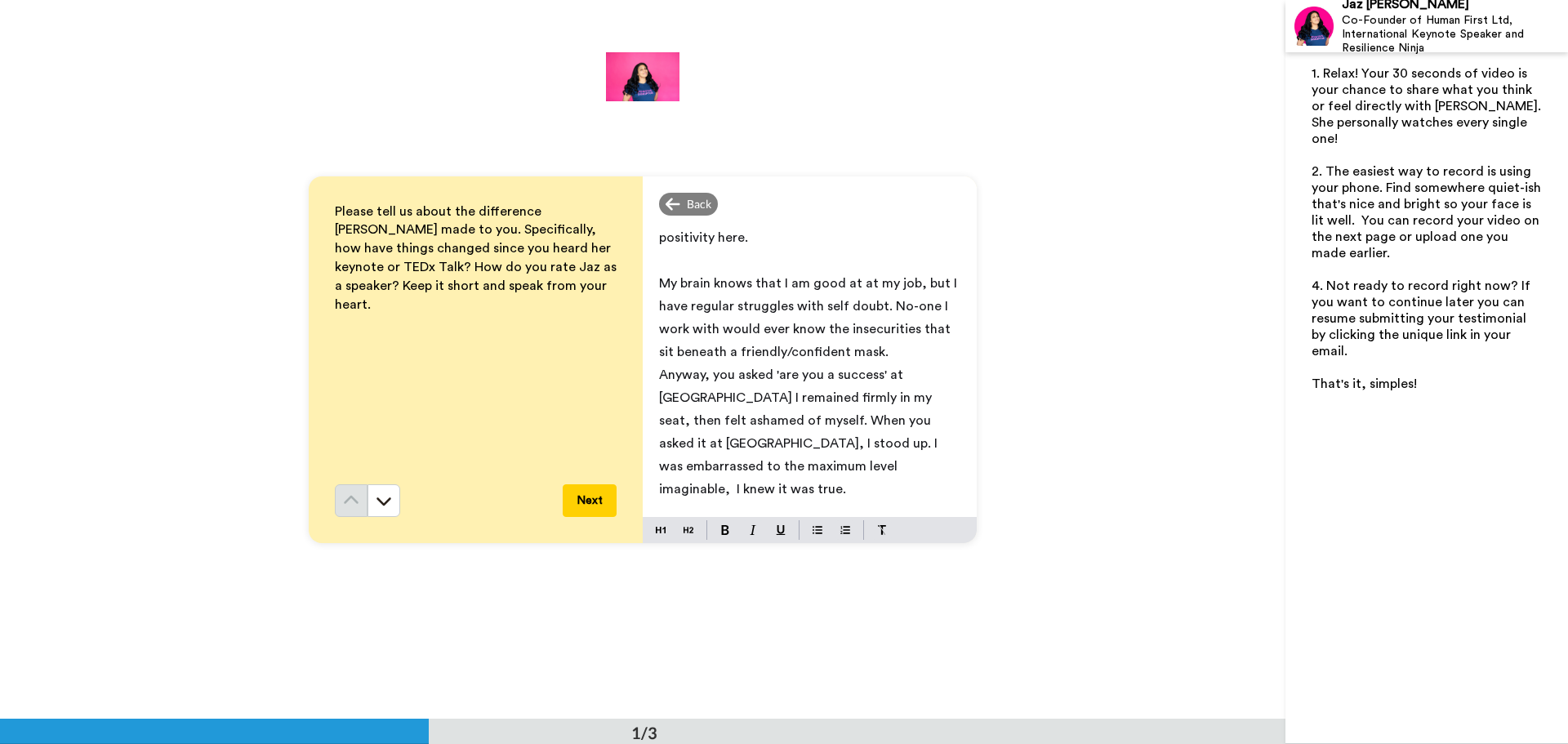
click at [821, 443] on span "Anyway, you asked 'are you a success' at [GEOGRAPHIC_DATA] I remained firmly in…" at bounding box center [800, 432] width 281 height 127
click at [725, 523] on p "Thank you." at bounding box center [809, 534] width 302 height 23
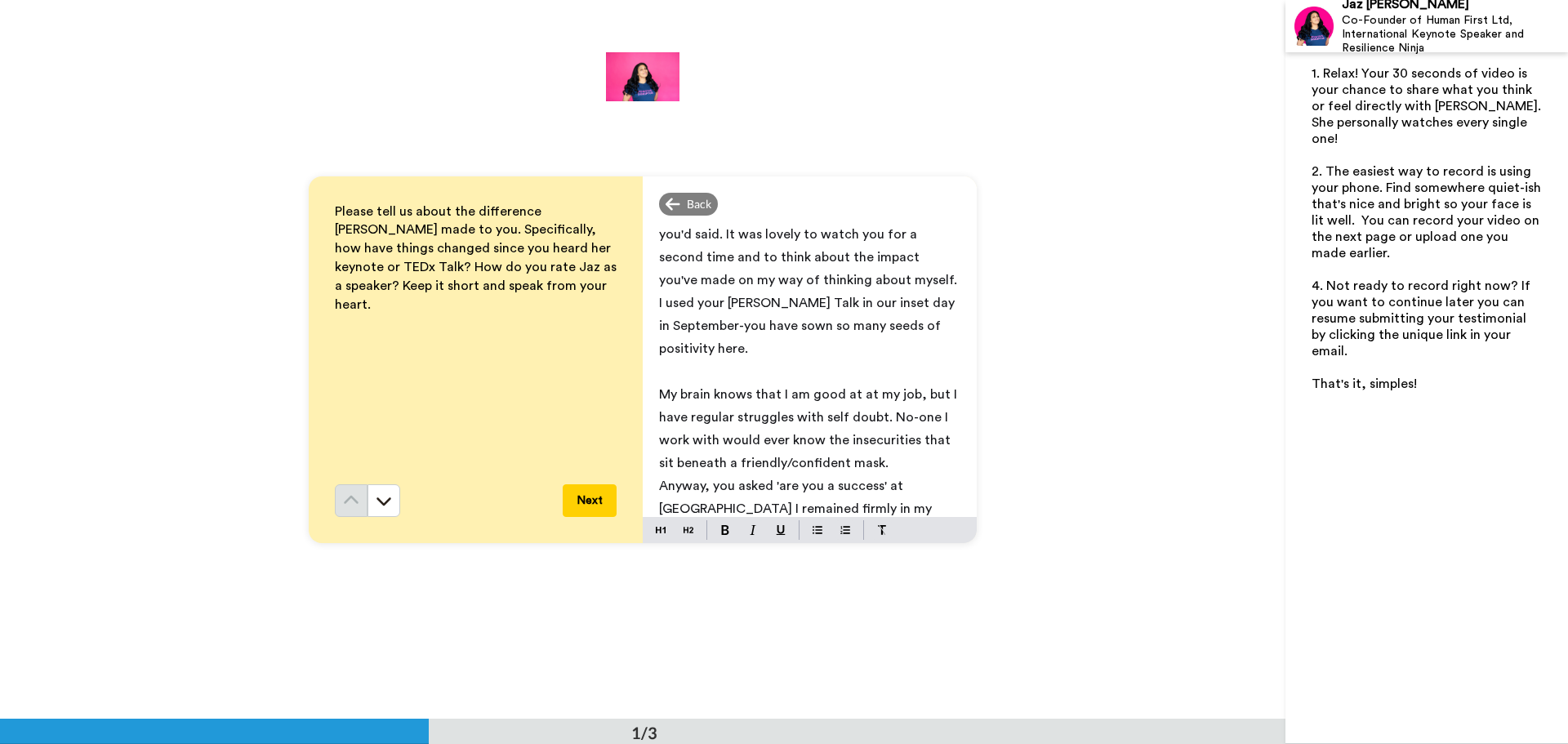
scroll to position [0, 0]
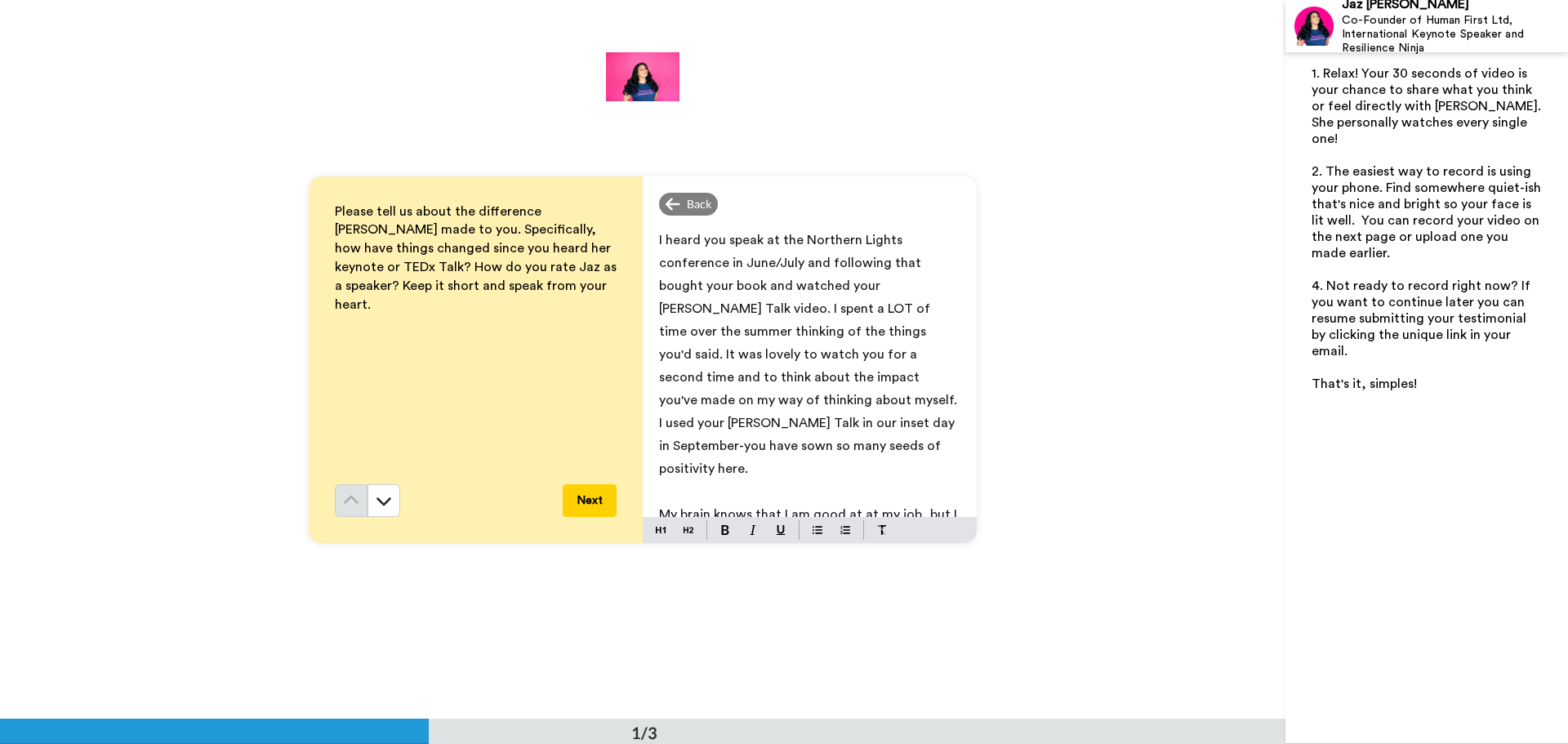
click at [824, 353] on span "I heard you speak at the Northern Lights conference in June/July and following …" at bounding box center [809, 354] width 302 height 242
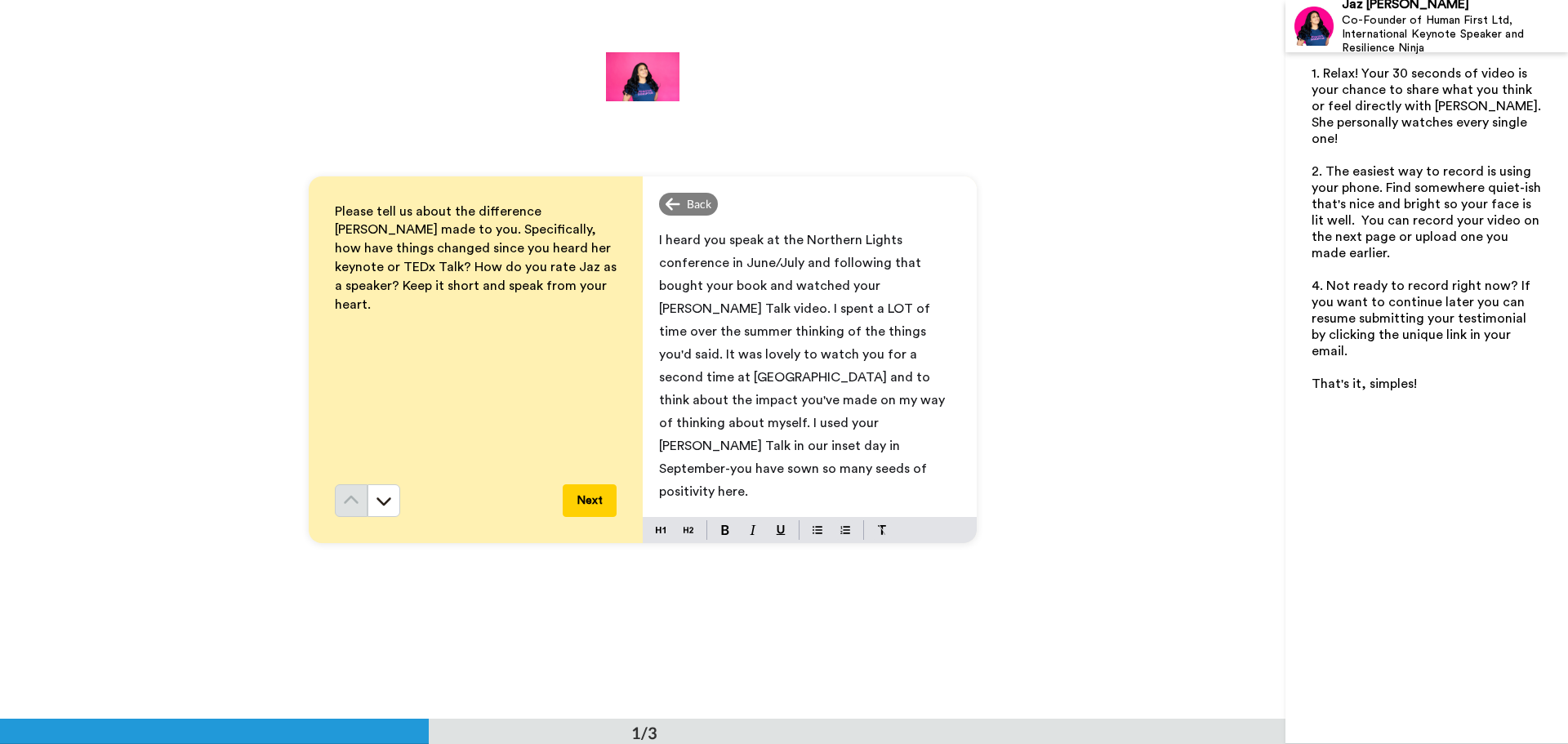
click at [798, 445] on p "I heard you speak at the Northern Lights conference in June/July and following …" at bounding box center [809, 366] width 302 height 275
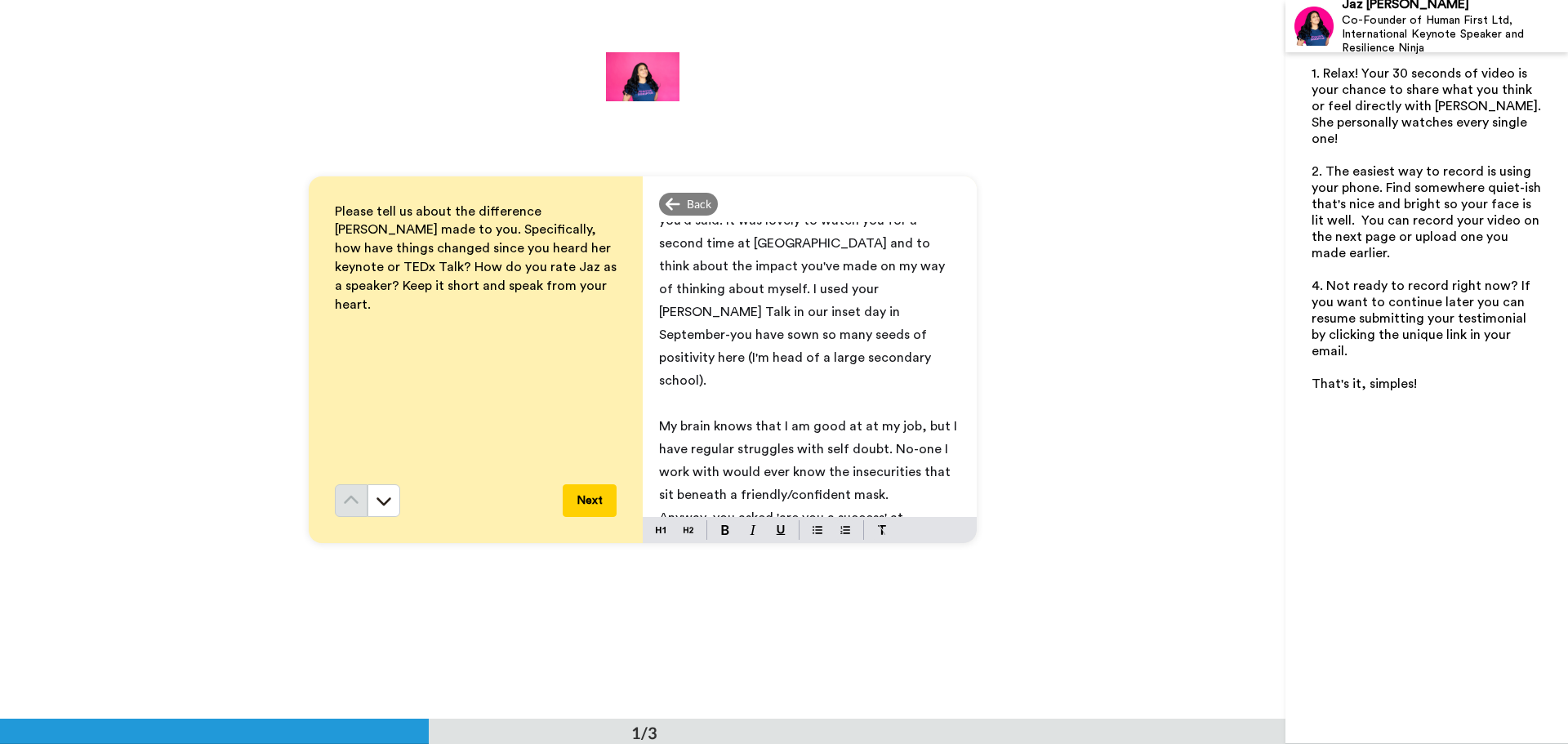
scroll to position [163, 0]
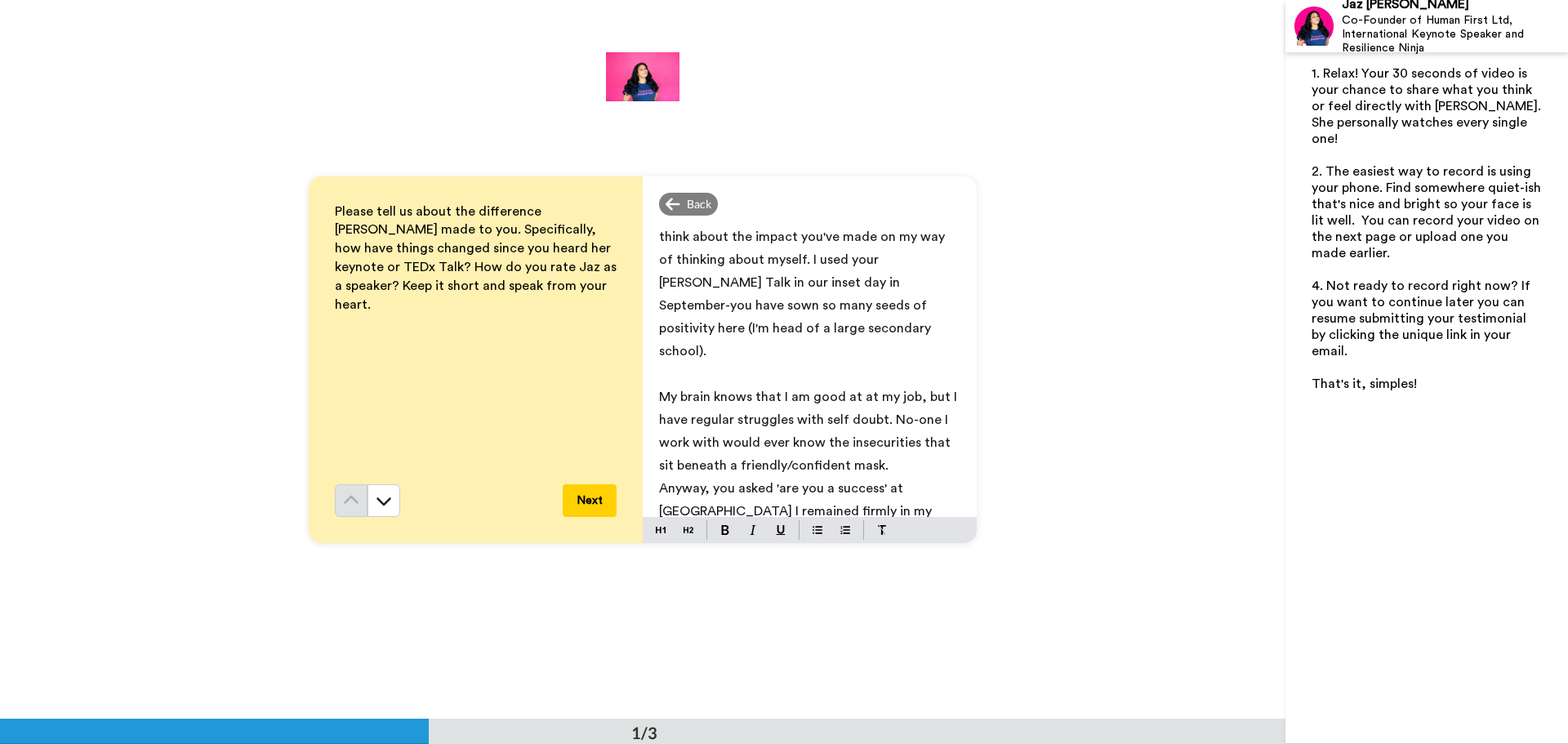
click at [783, 422] on span "My brain knows that I am good at at my job, but I have regular struggles with s…" at bounding box center [809, 431] width 302 height 81
click at [793, 439] on p "My brain knows that I am good at at my job, but I have regular struggles with s…" at bounding box center [809, 442] width 302 height 114
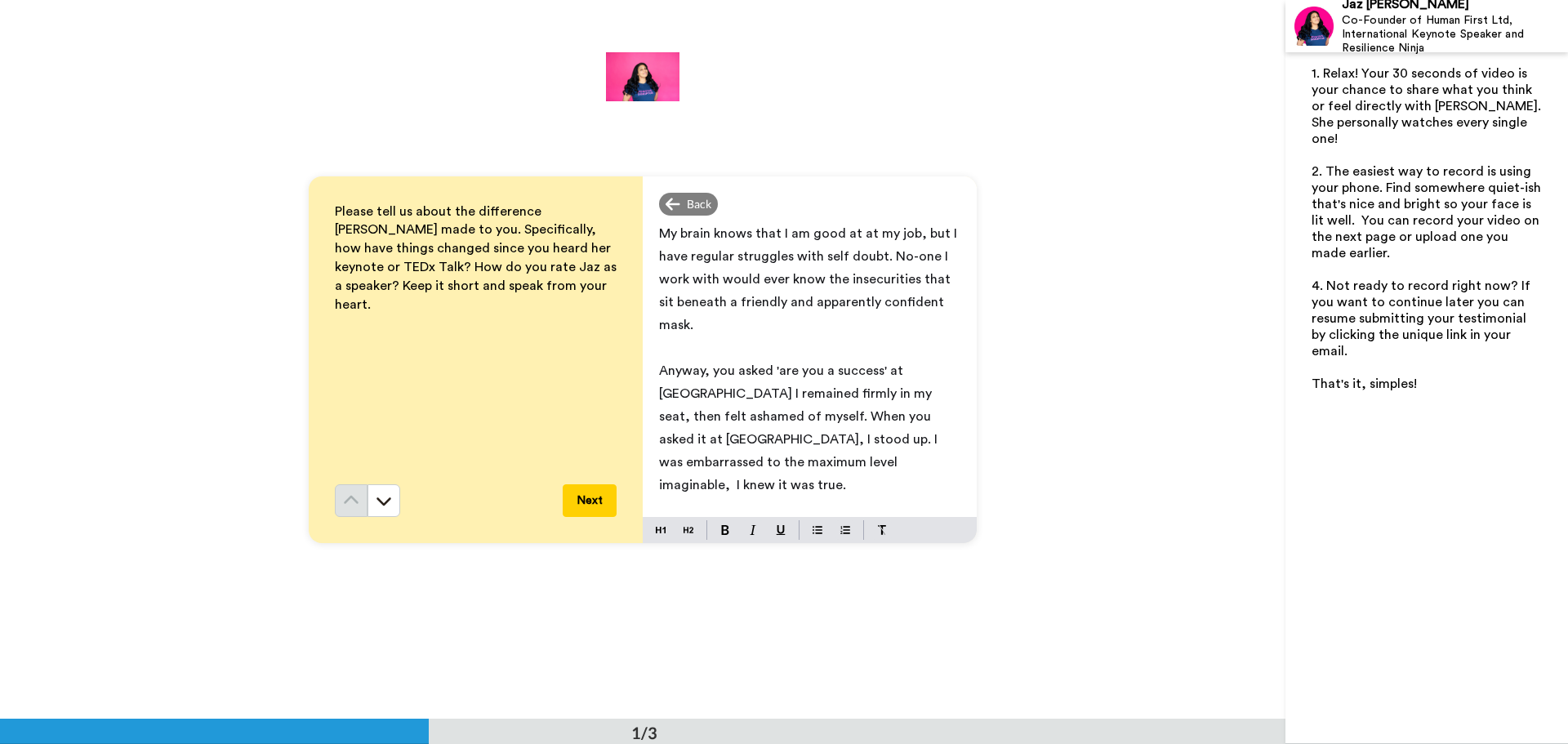
drag, startPoint x: 817, startPoint y: 419, endPoint x: 835, endPoint y: 419, distance: 18.0
click at [818, 419] on span "Anyway, you asked 'are you a success' at [GEOGRAPHIC_DATA] I remained firmly in…" at bounding box center [800, 427] width 281 height 127
click at [730, 519] on p "Thank you." at bounding box center [809, 531] width 302 height 23
click at [600, 499] on button "Next" at bounding box center [590, 501] width 54 height 33
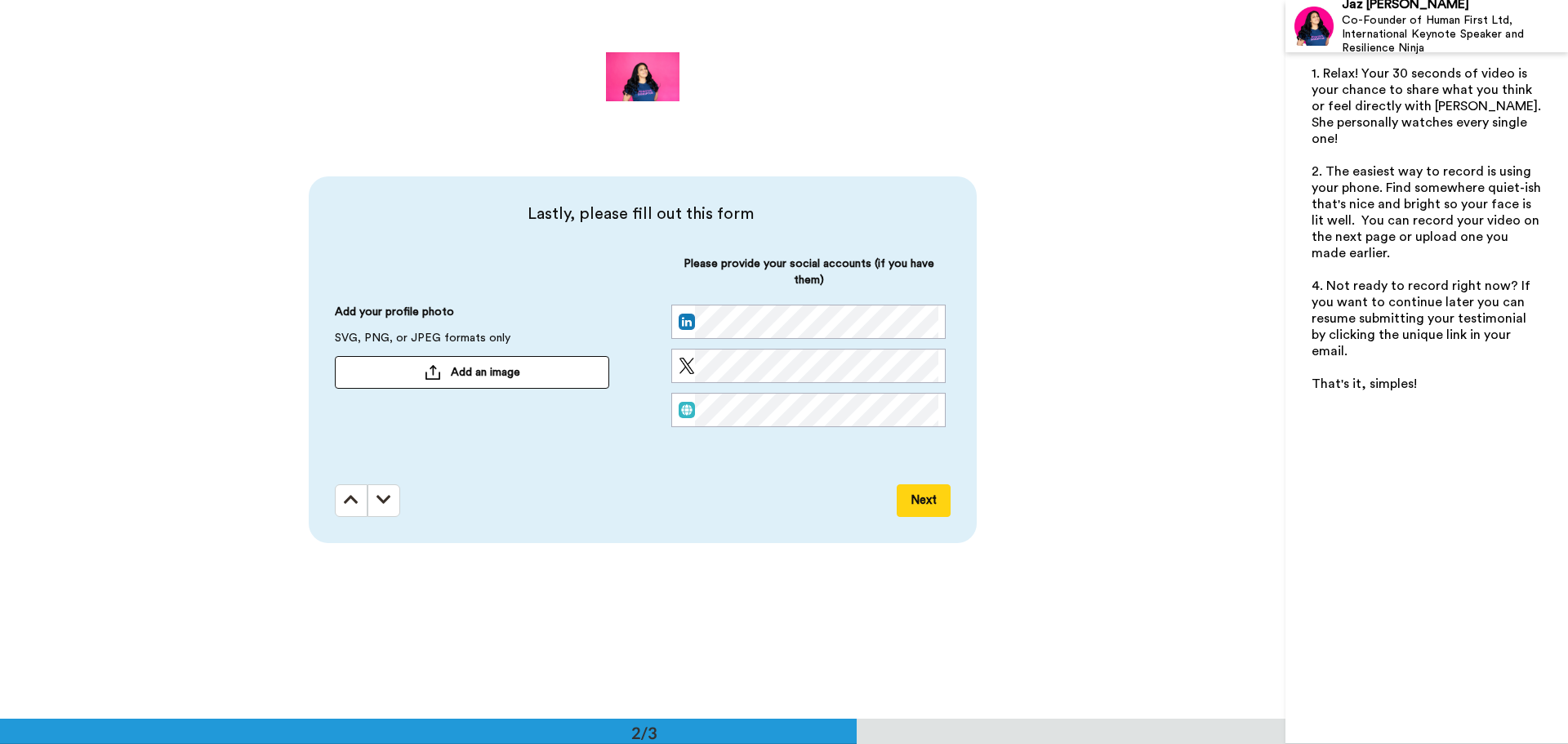
scroll to position [719, 0]
click at [916, 504] on button "Next" at bounding box center [924, 500] width 54 height 33
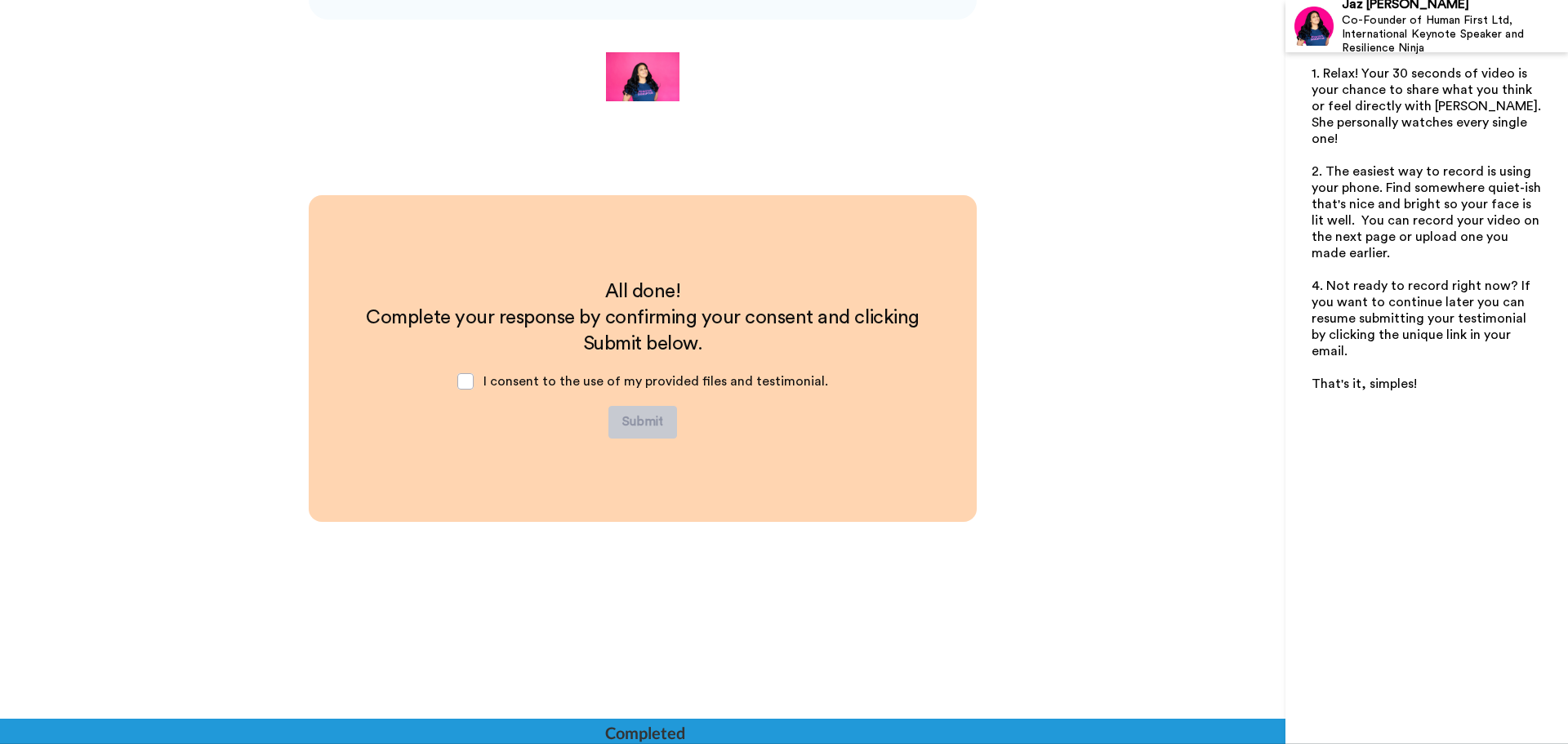
scroll to position [1242, 0]
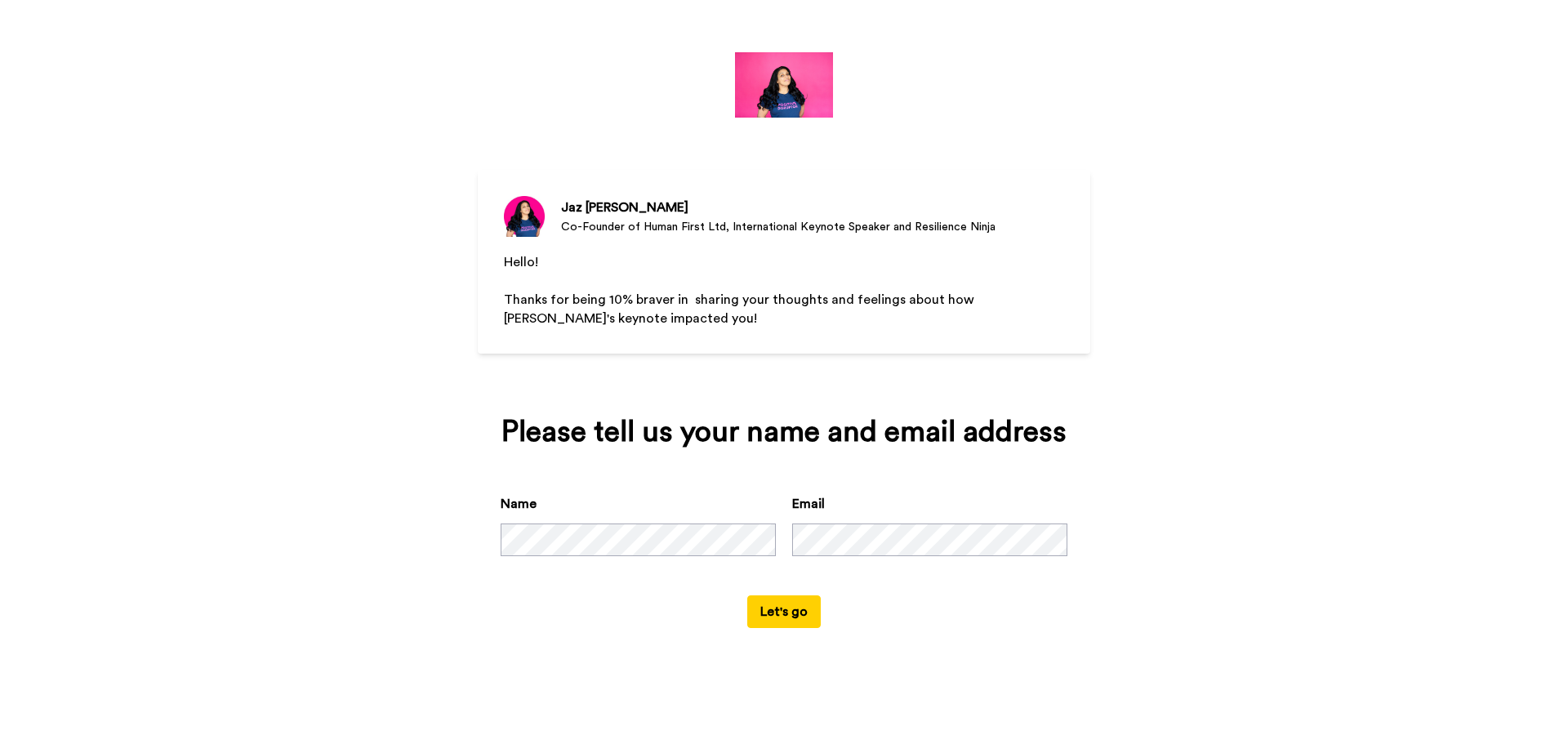
click at [797, 608] on button "Let's go" at bounding box center [784, 612] width 74 height 33
click at [790, 616] on button "Let's go" at bounding box center [784, 612] width 74 height 33
click at [778, 615] on button "Let's go" at bounding box center [784, 612] width 74 height 33
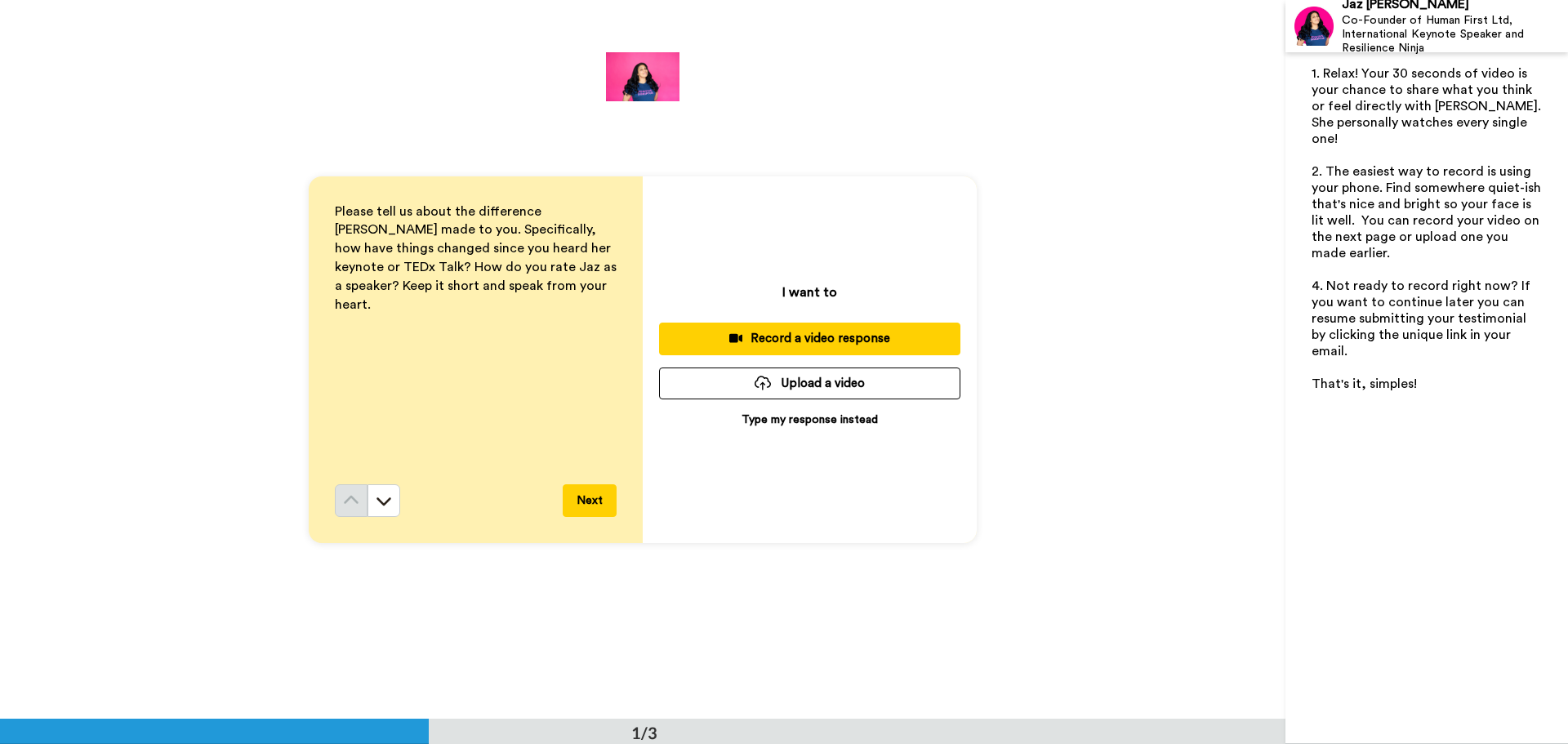
click at [588, 492] on button "Next" at bounding box center [590, 501] width 54 height 33
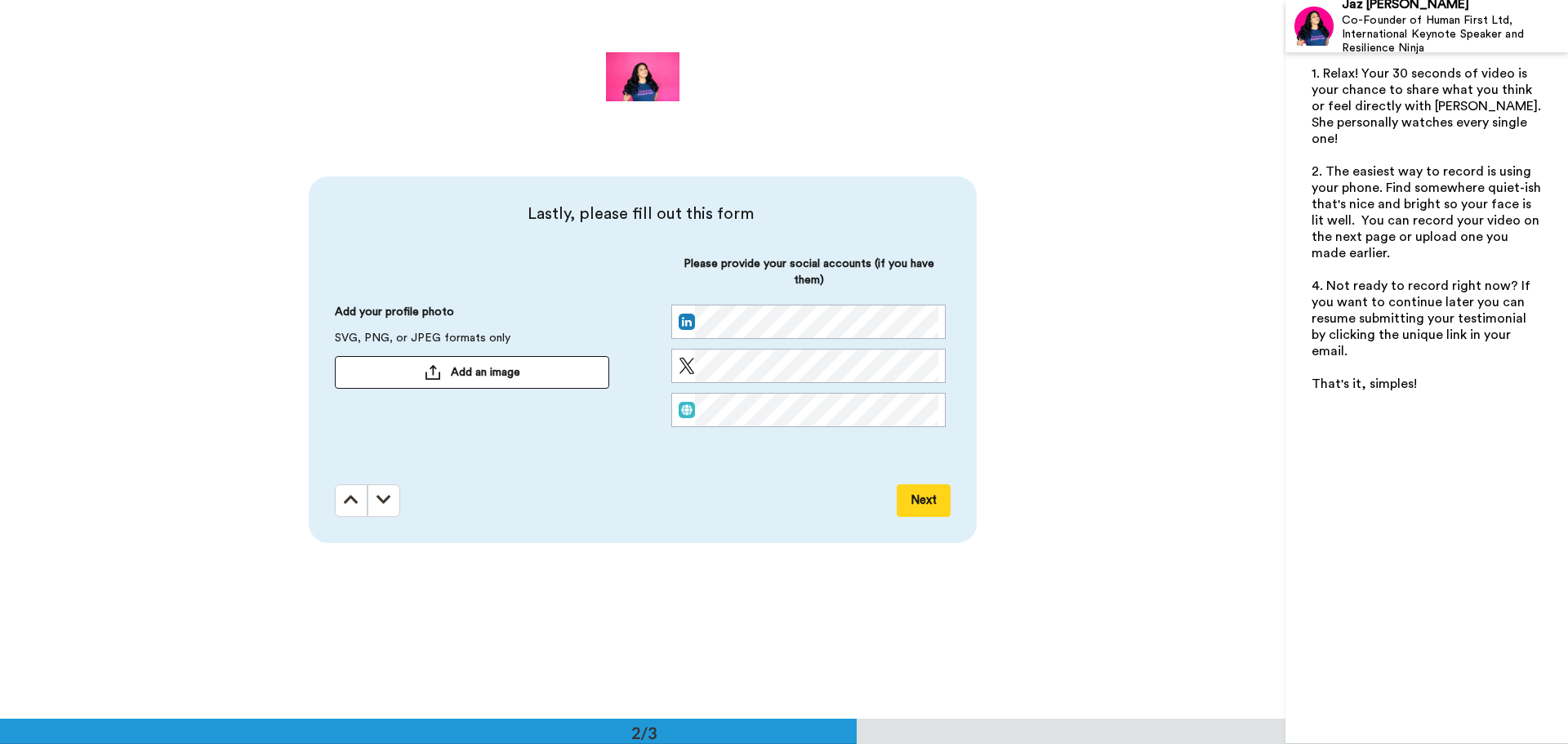
scroll to position [719, 0]
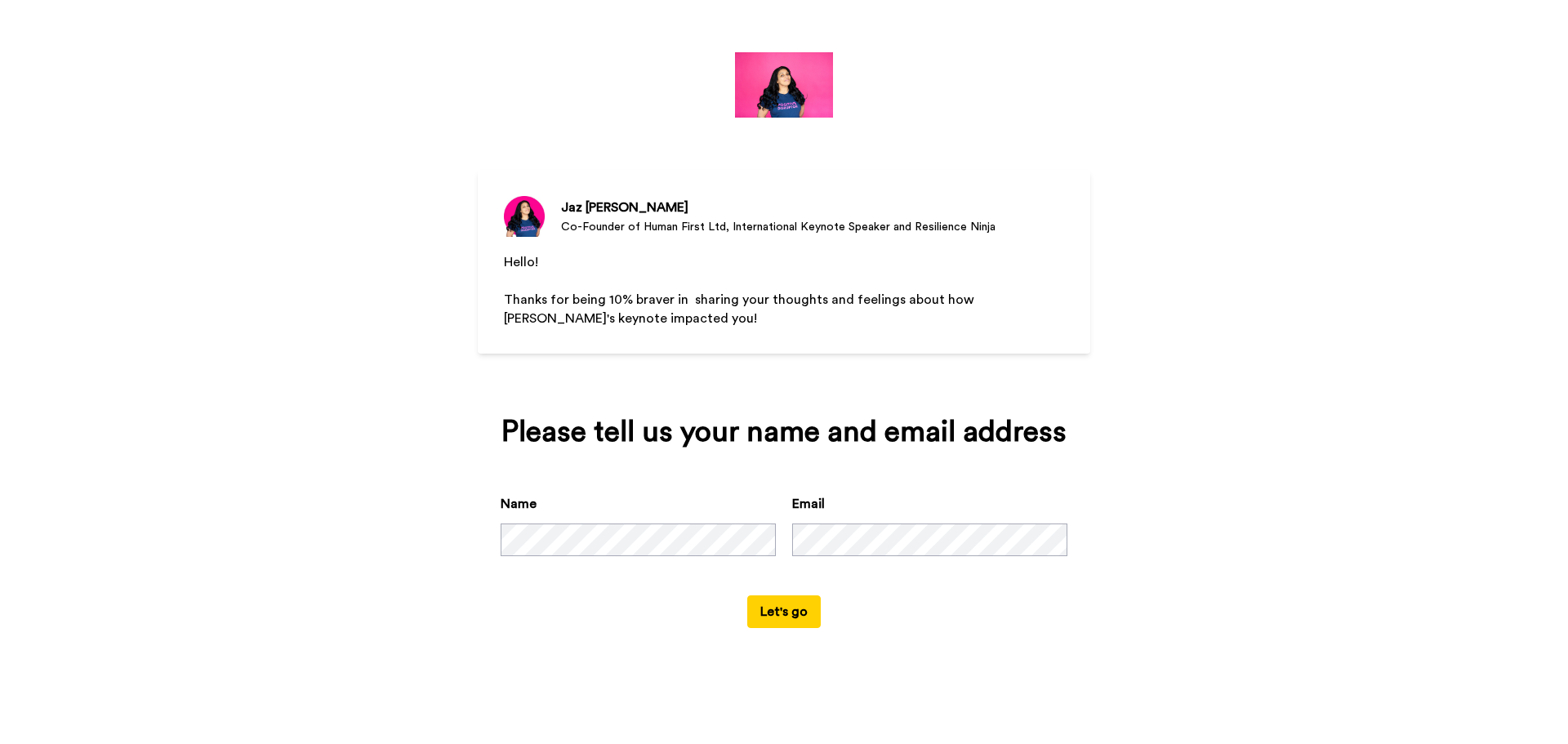
click at [801, 609] on button "Let's go" at bounding box center [784, 612] width 74 height 33
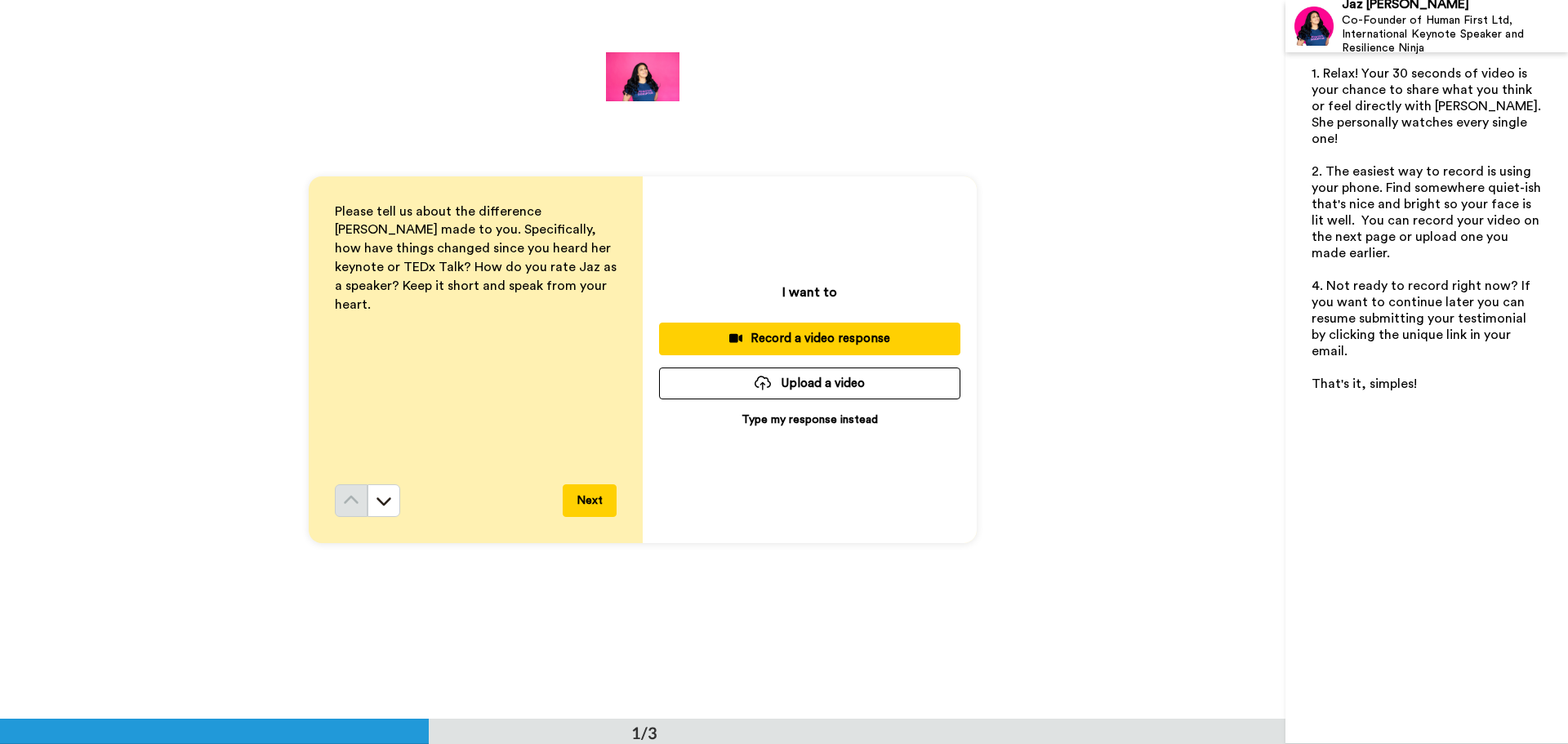
click at [748, 418] on p "Type my response instead" at bounding box center [809, 419] width 137 height 16
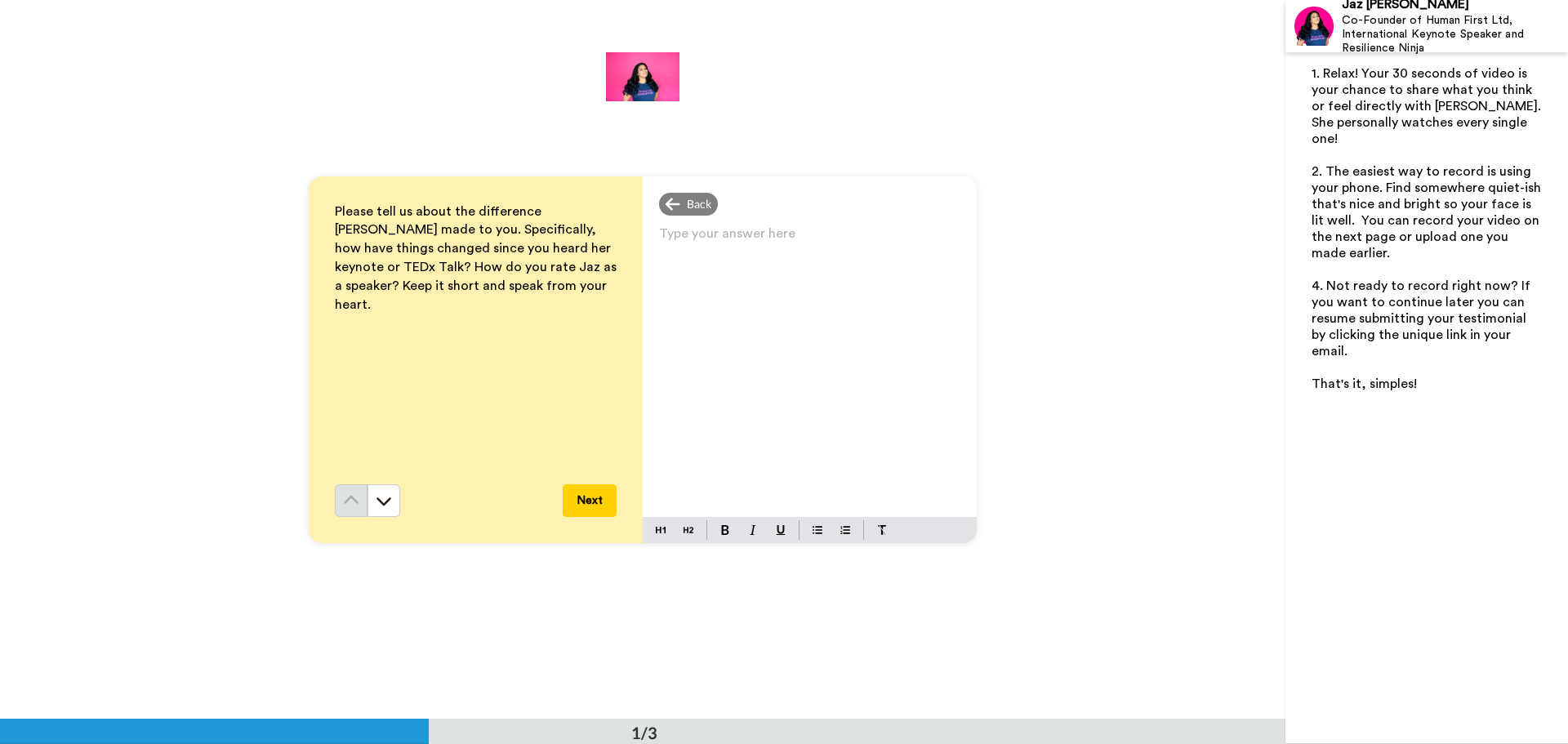
click at [672, 249] on p "Type your answer here ﻿" at bounding box center [809, 241] width 302 height 23
click at [385, 501] on icon at bounding box center [383, 500] width 16 height 16
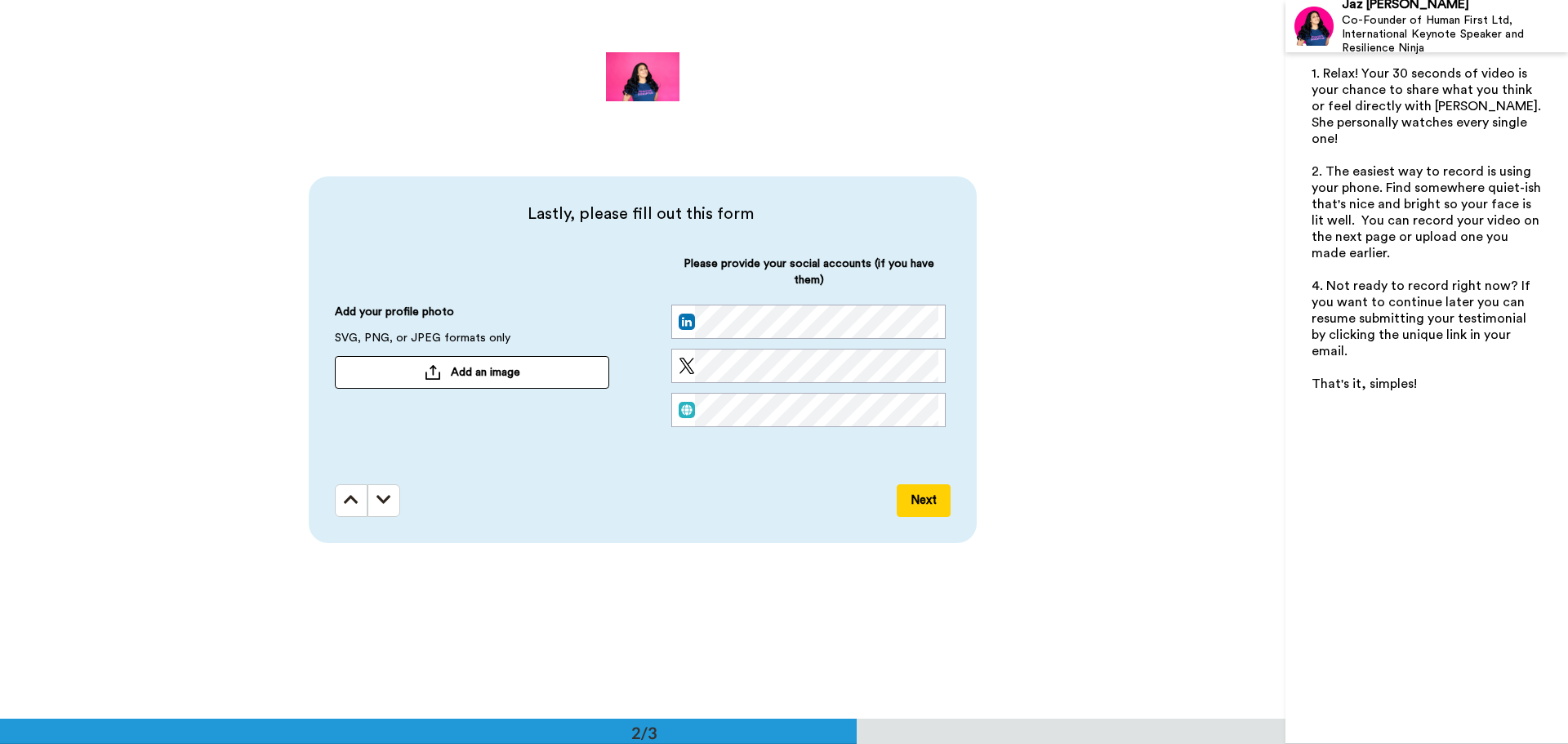
scroll to position [719, 0]
click at [343, 495] on icon at bounding box center [350, 499] width 15 height 16
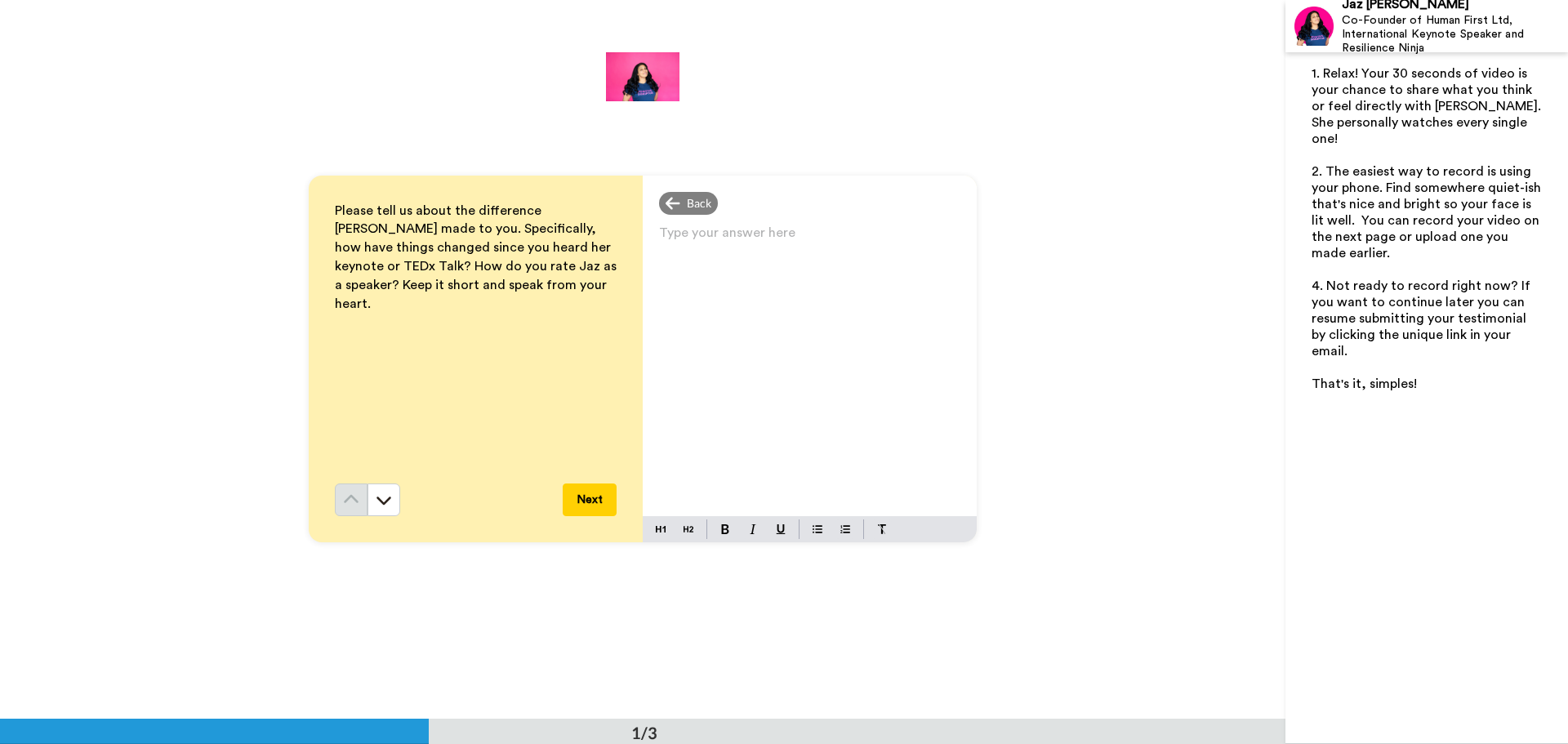
scroll to position [0, 0]
click at [677, 238] on p "Type your answer here ﻿" at bounding box center [809, 241] width 302 height 23
click at [766, 239] on span "I saw you at the NOrther Lights conference earlier this year" at bounding box center [792, 251] width 266 height 36
click at [796, 243] on span "I saw you at the Norther Lights conference earlier this year" at bounding box center [791, 251] width 264 height 36
click at [714, 266] on p "I saw you at the Northern Lights conference earlier this year" at bounding box center [809, 251] width 302 height 46
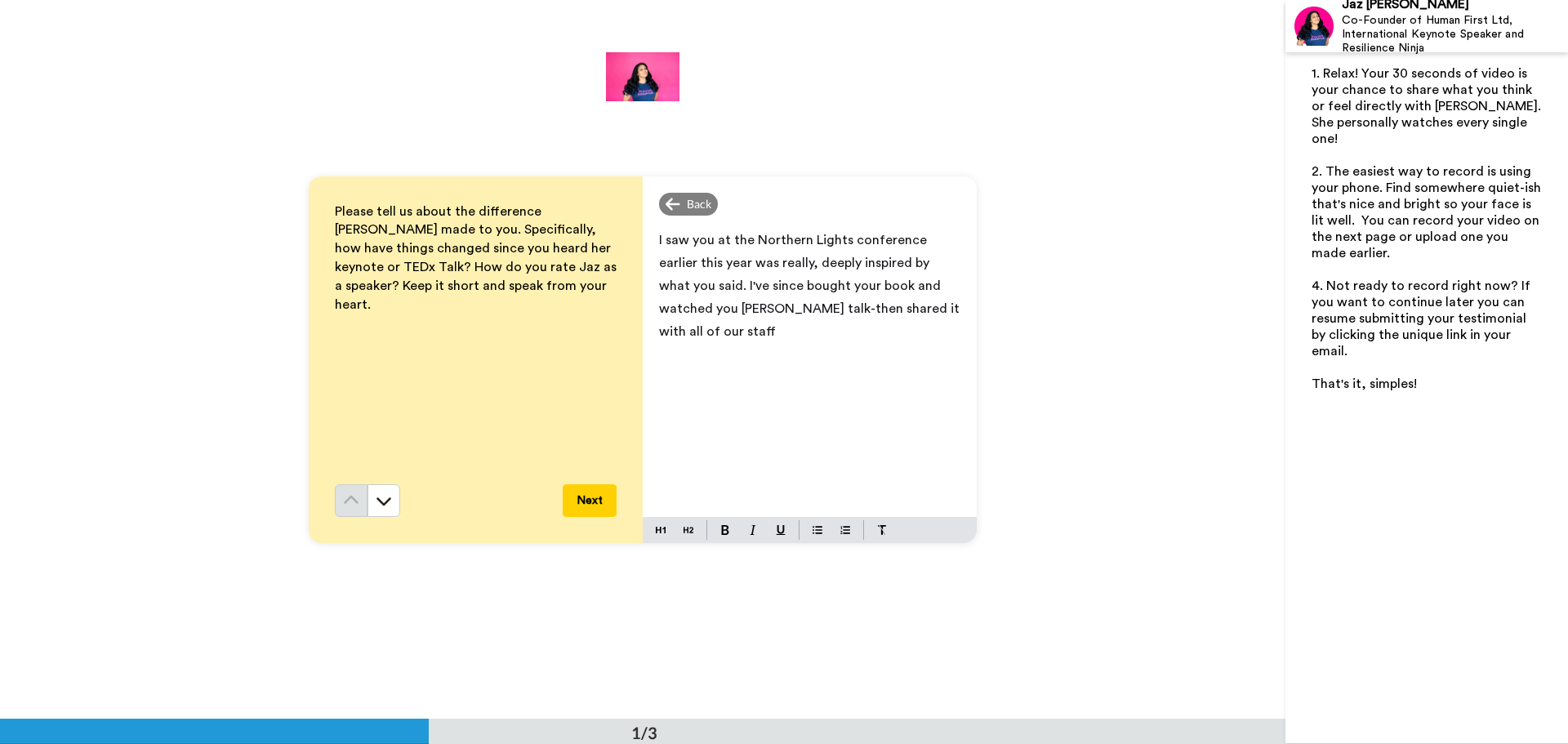
click at [669, 310] on span "I saw you at the Northern Lights conference earlier this year was really, deepl…" at bounding box center [810, 286] width 304 height 105
click at [920, 306] on p "I saw you at the Northern Lights conference earlier this year was really, deepl…" at bounding box center [809, 286] width 302 height 114
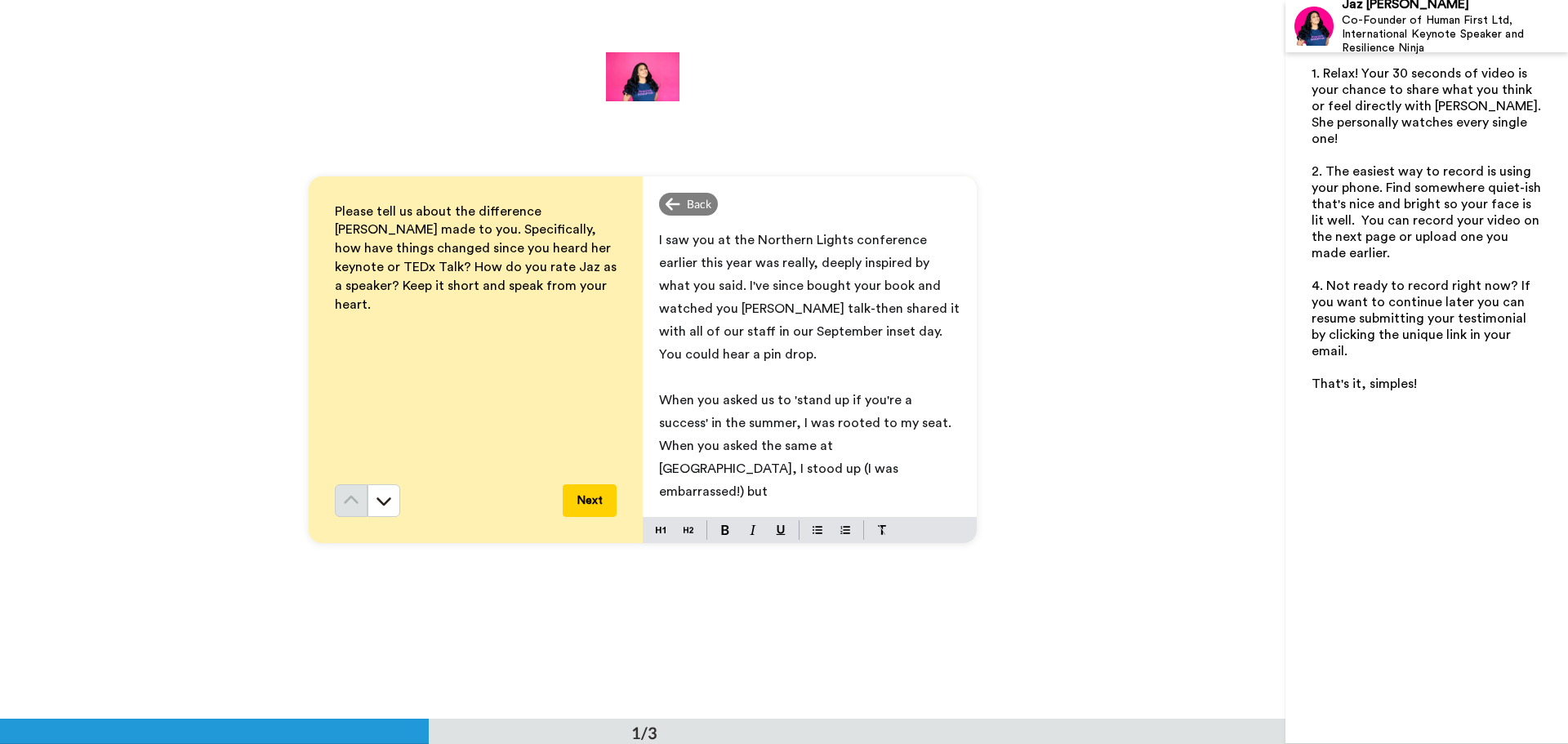
click at [708, 266] on span "I saw you at the Northern Lights conference earlier this year was really, deepl…" at bounding box center [810, 297] width 304 height 127
click at [674, 311] on span "I saw you at the Northern Lights conference earlier this year and was really, d…" at bounding box center [810, 297] width 304 height 127
drag, startPoint x: 805, startPoint y: 334, endPoint x: 802, endPoint y: 349, distance: 15.3
click at [802, 349] on p "I saw you at the Northern Lights conference earlier this year and was really, d…" at bounding box center [809, 297] width 302 height 137
click at [795, 450] on p "When you asked us to 'stand up if you're a success' in the summer, I was rooted…" at bounding box center [809, 446] width 302 height 114
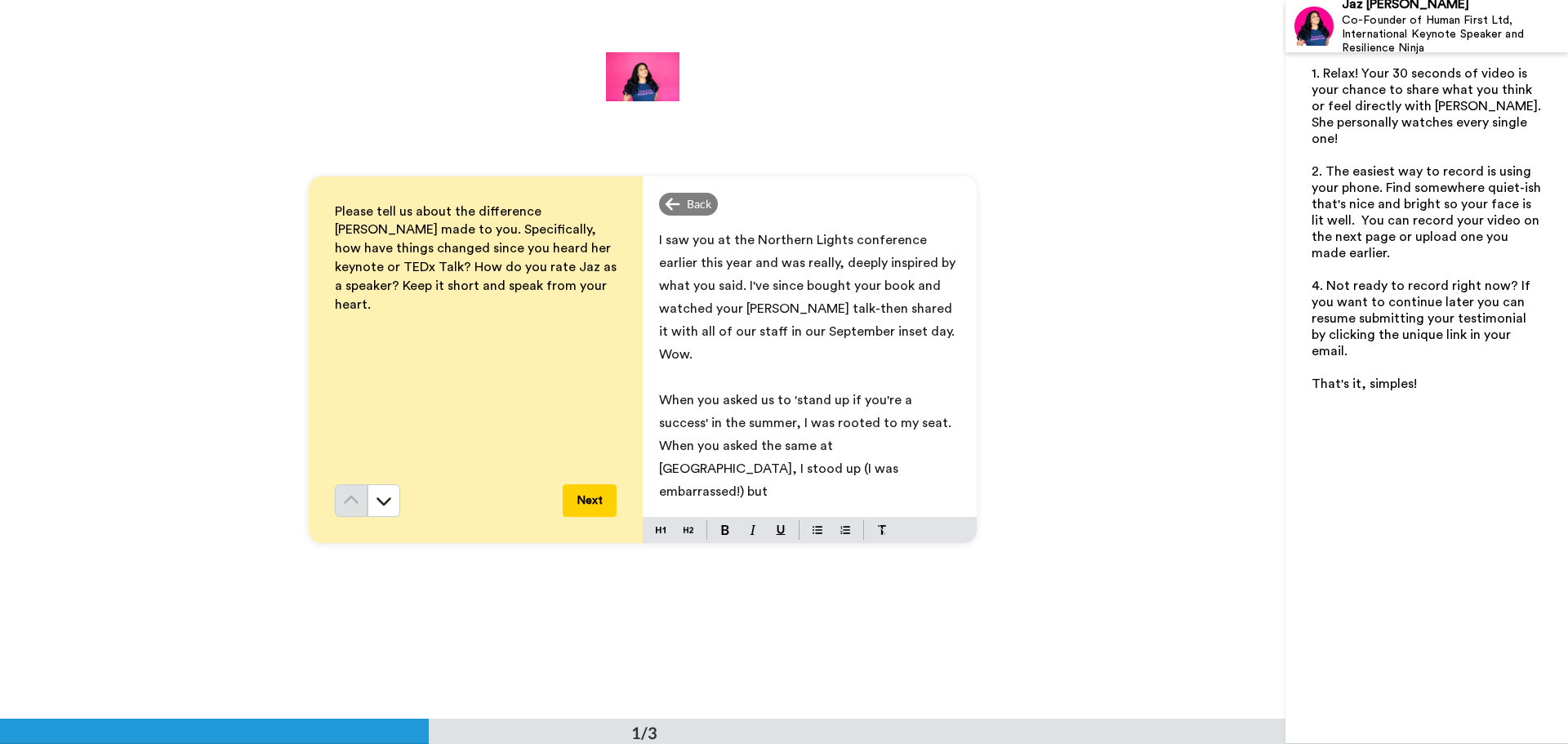
click at [887, 423] on span "When you asked us to 'stand up if you're a success' in the summer, I was rooted…" at bounding box center [806, 446] width 296 height 105
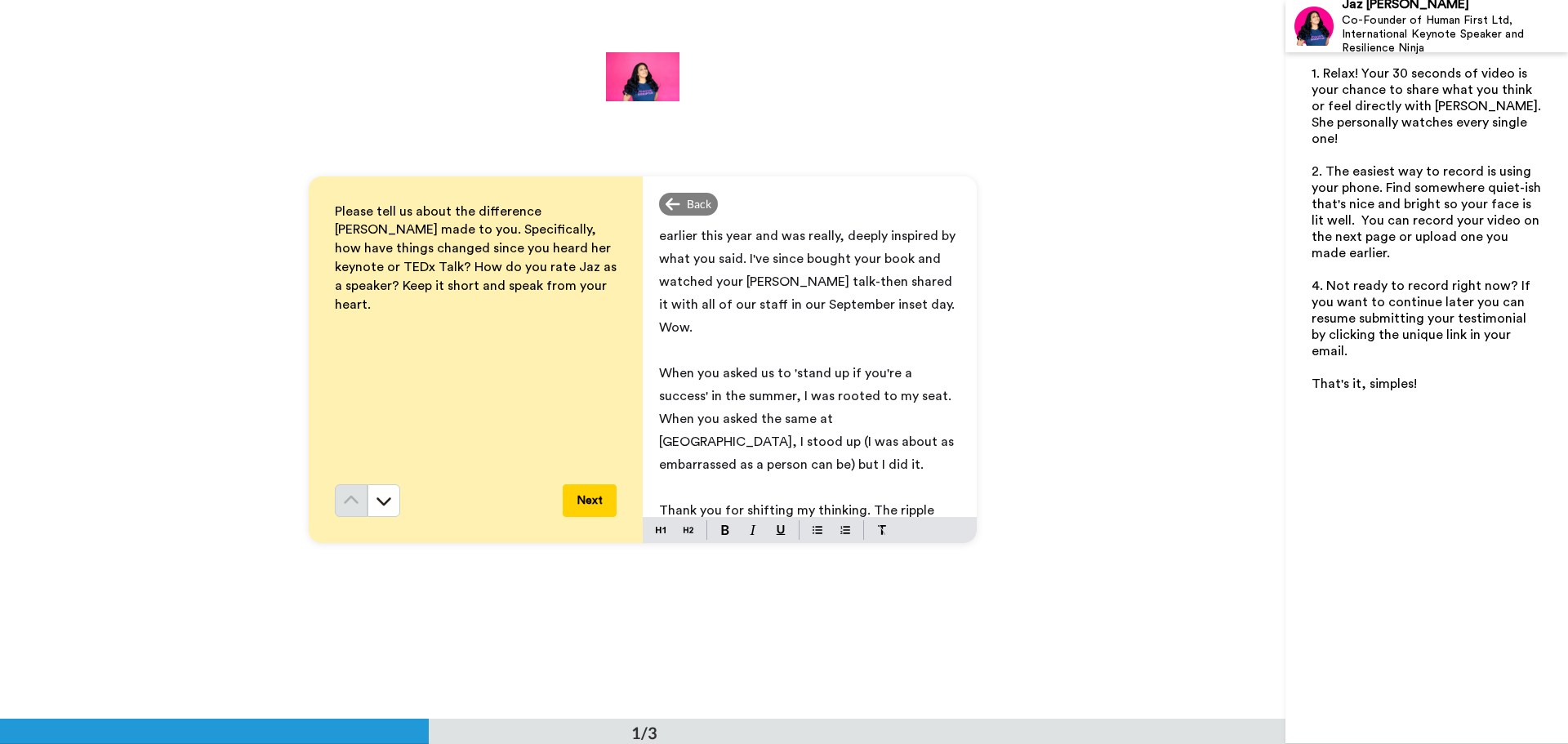
scroll to position [16, 0]
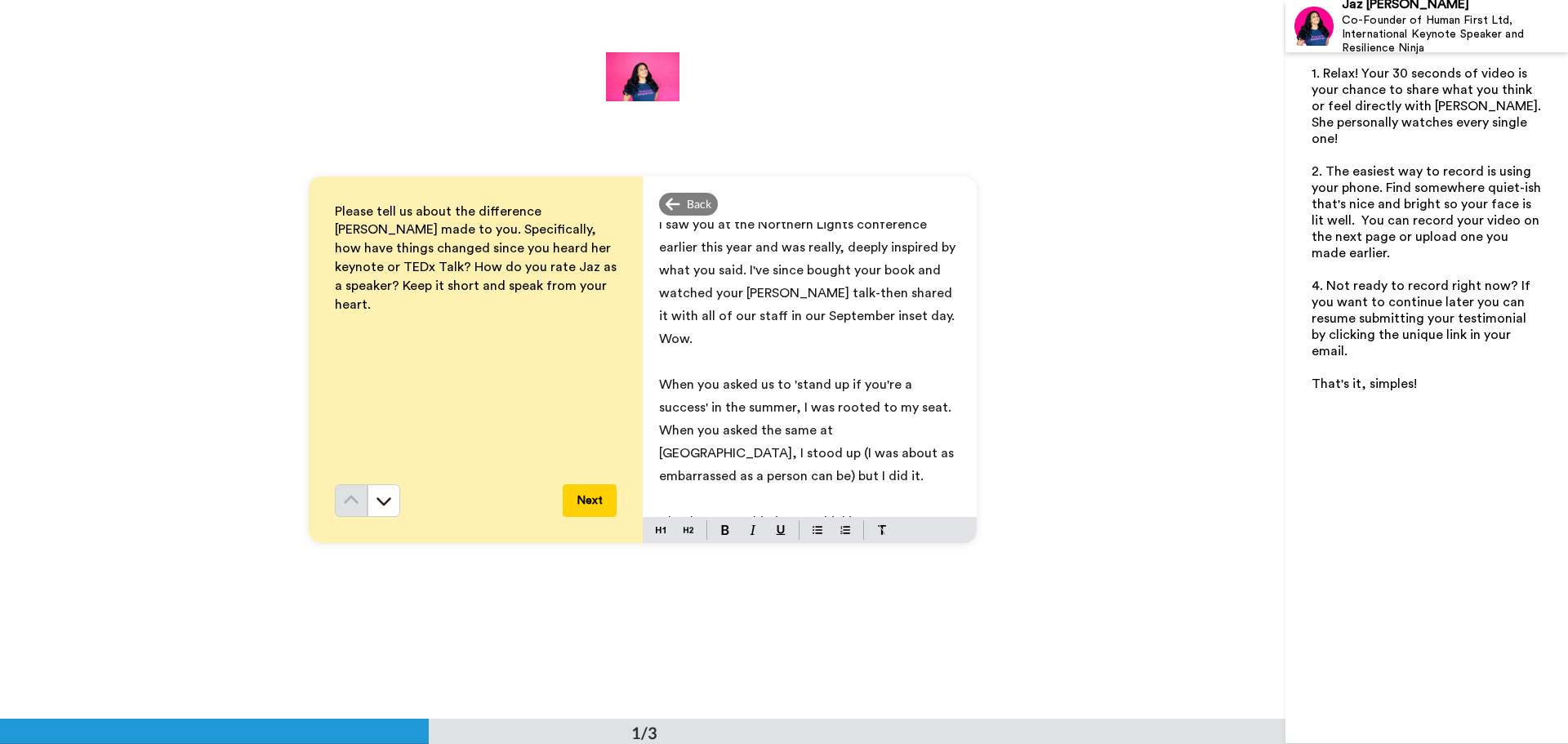
click at [745, 430] on span "When you asked us to 'stand up if you're a success' in the summer, I was rooted…" at bounding box center [809, 431] width 302 height 105
click at [843, 433] on span "When you asked us to 'stand up if you're a success' in the summer, I was rooted…" at bounding box center [807, 431] width 298 height 105
click at [726, 453] on p "When you asked us to 'stand up if you're a success' in the summer, I was rooted…" at bounding box center [809, 431] width 302 height 114
click at [585, 495] on button "Next" at bounding box center [590, 501] width 54 height 33
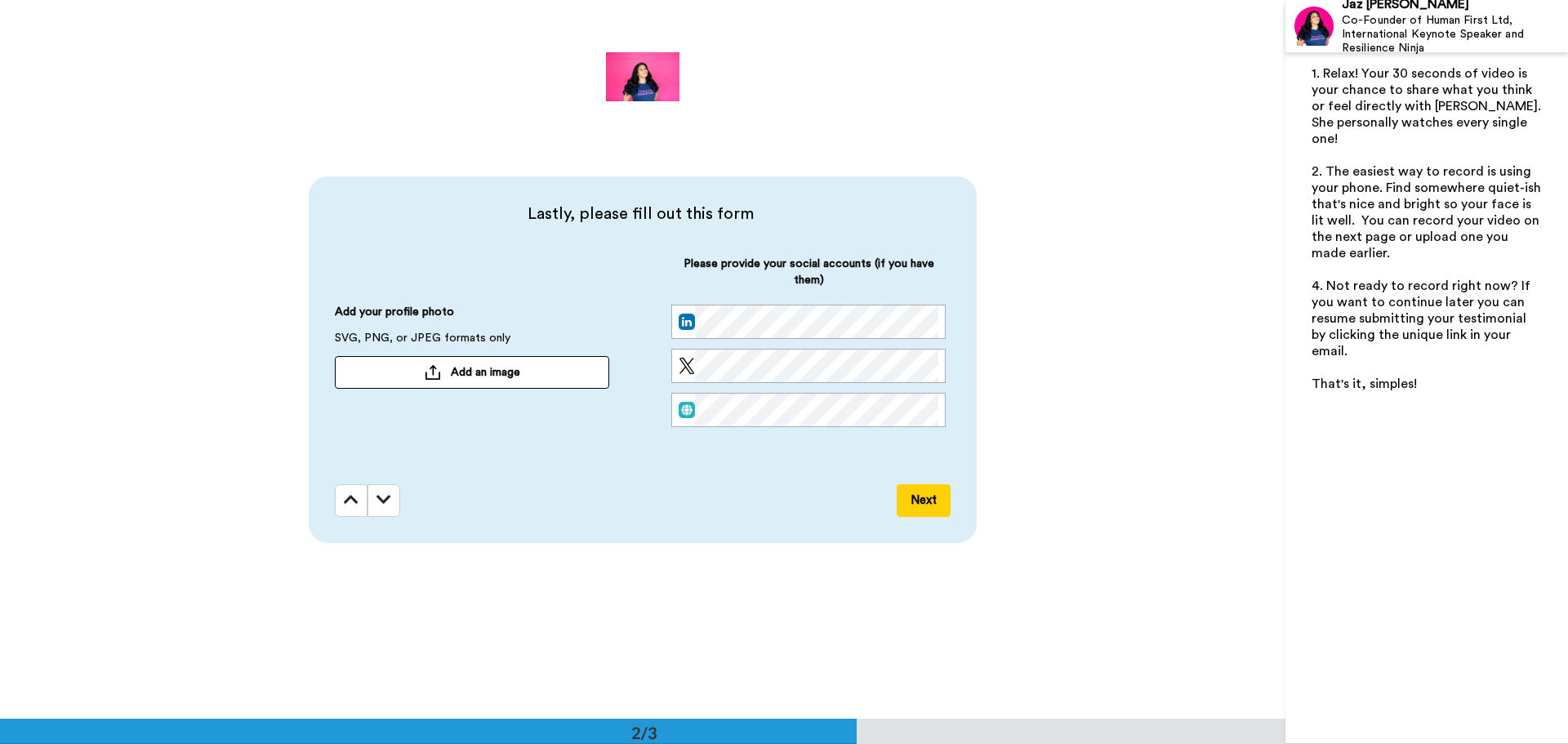
scroll to position [719, 0]
click at [899, 490] on button "Next" at bounding box center [924, 500] width 54 height 33
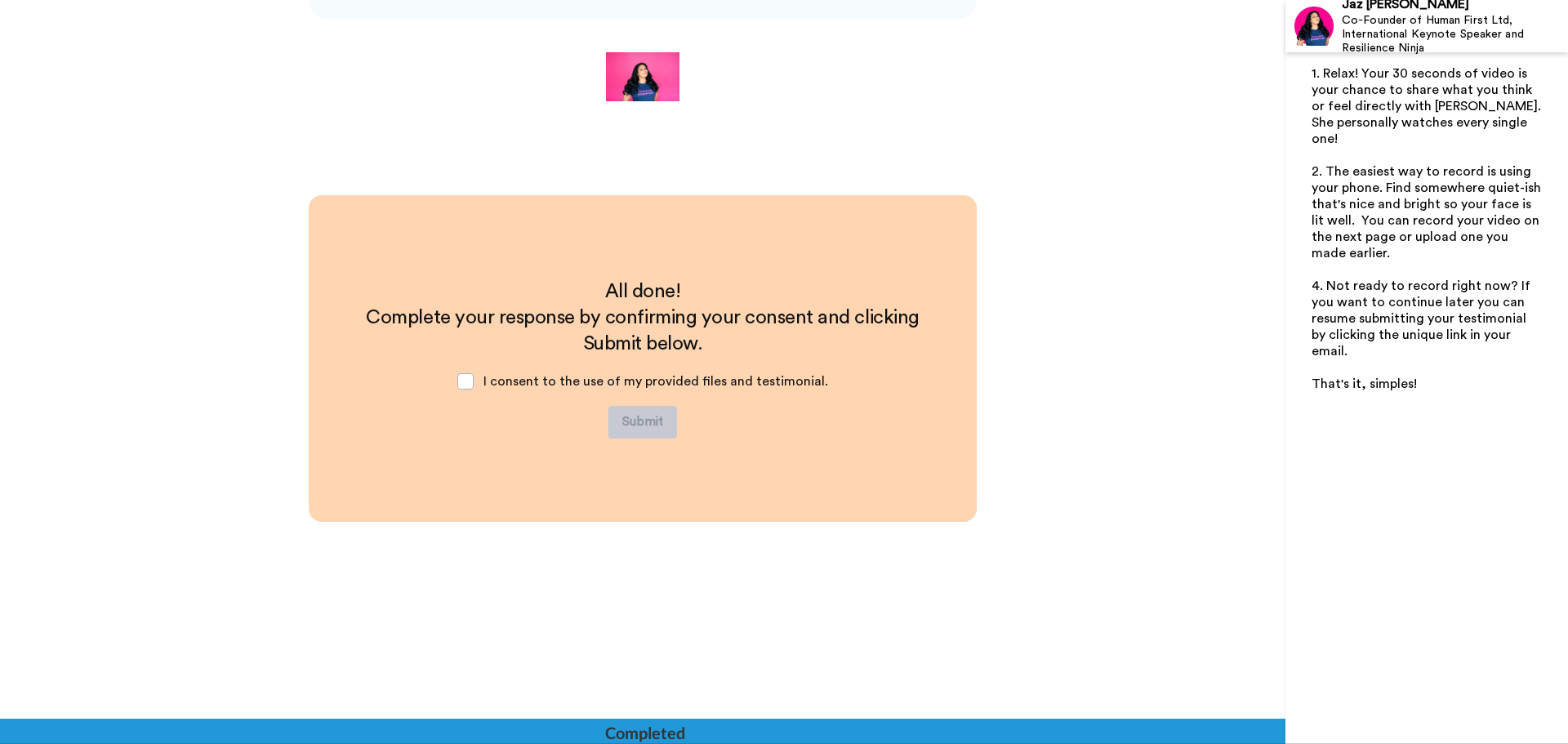
scroll to position [1242, 0]
click at [468, 383] on span at bounding box center [465, 381] width 16 height 16
click at [631, 417] on button "Submit" at bounding box center [642, 422] width 69 height 33
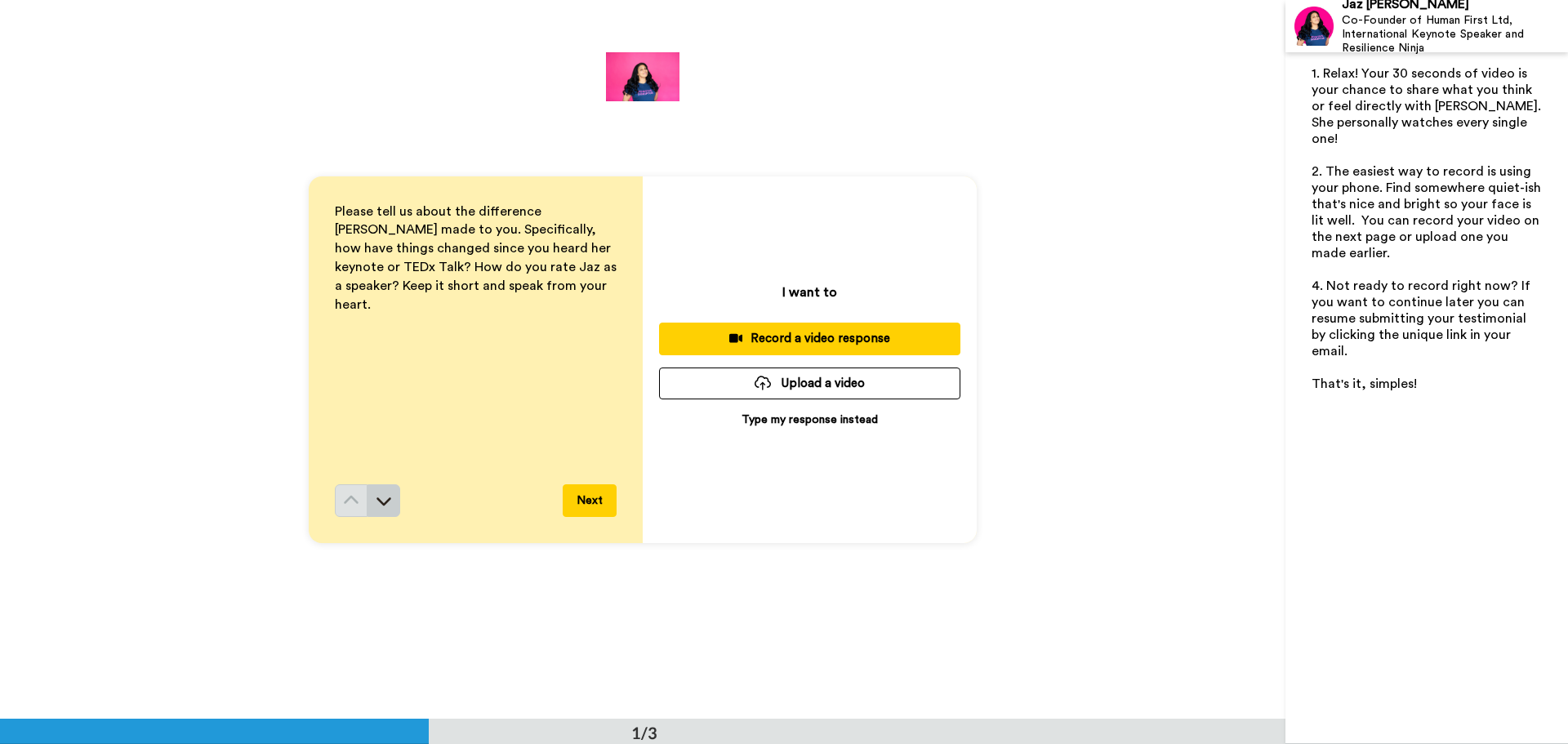
click at [377, 499] on icon at bounding box center [383, 500] width 16 height 16
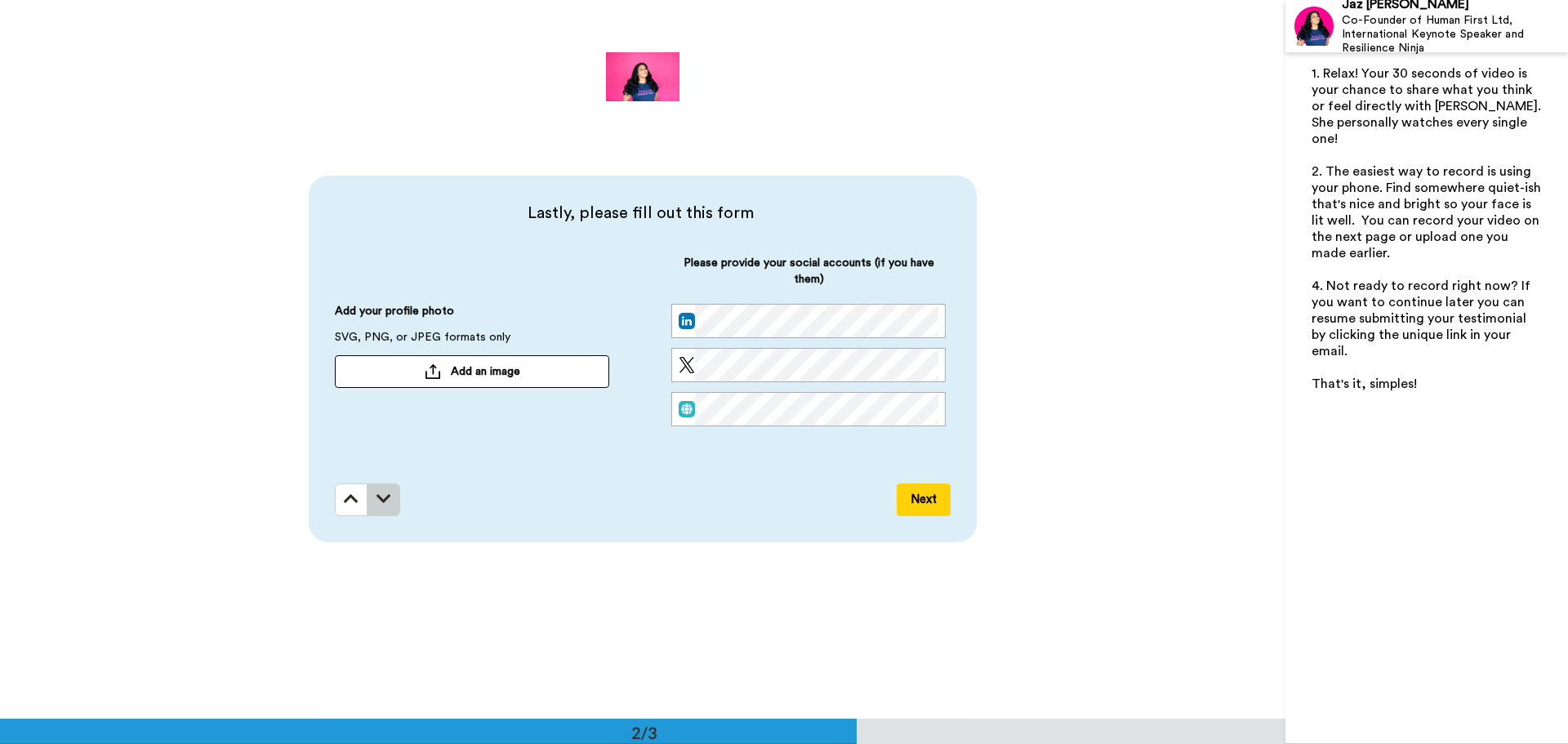
scroll to position [719, 0]
click at [344, 494] on icon at bounding box center [350, 499] width 15 height 16
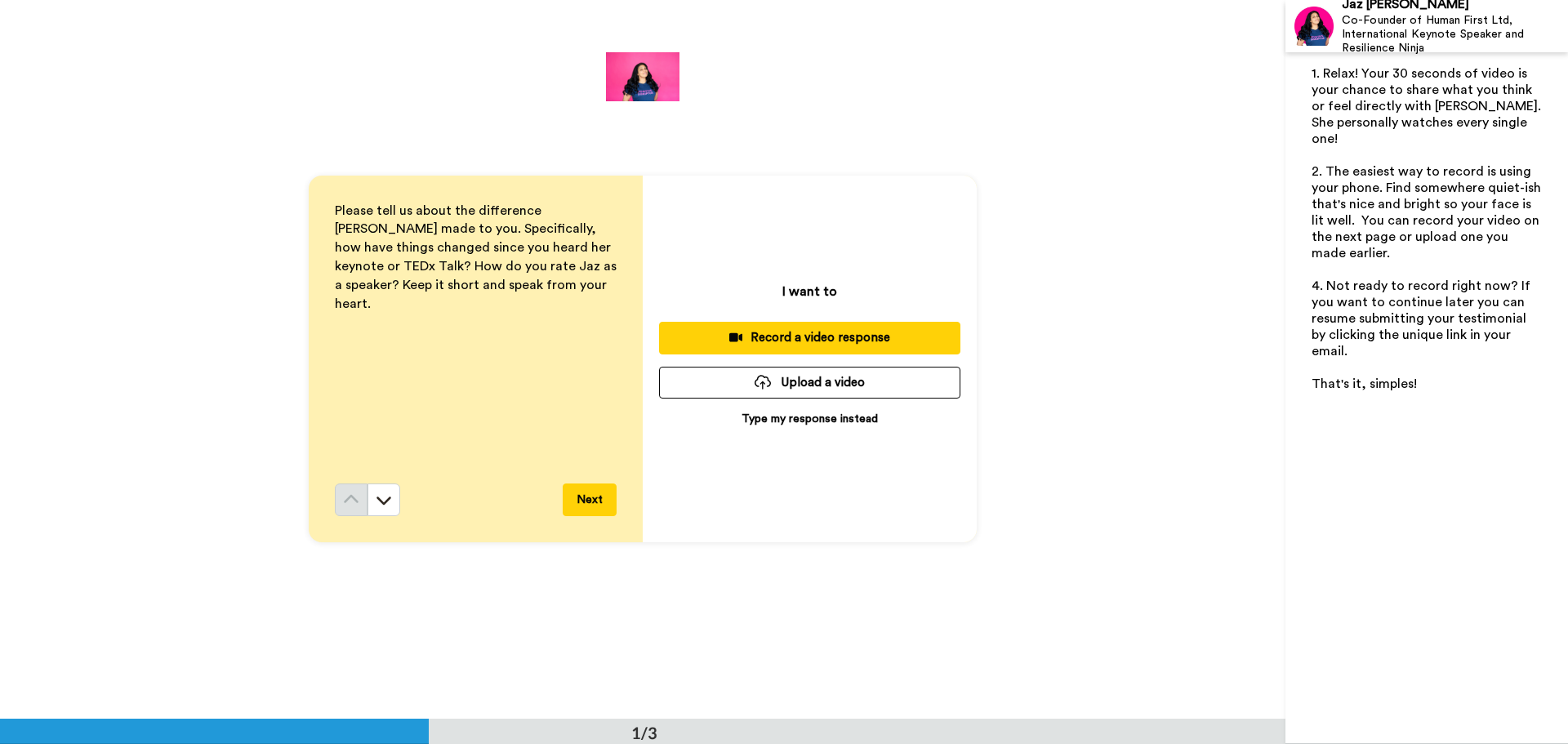
scroll to position [0, 0]
